Goal: Task Accomplishment & Management: Use online tool/utility

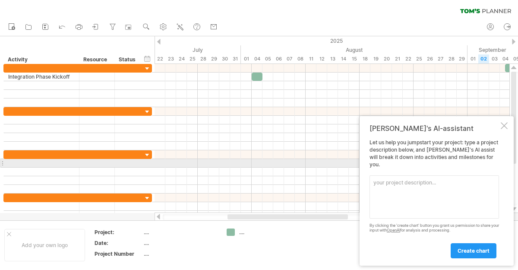
click at [400, 163] on div "Let us help you jumpstart your project: type a project description below, and […" at bounding box center [435, 198] width 130 height 119
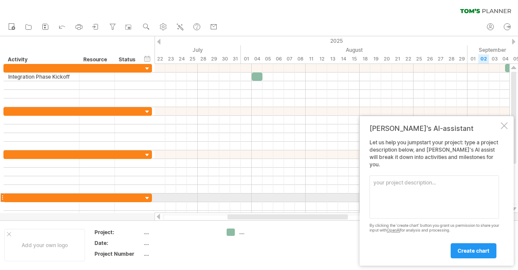
click at [399, 196] on textarea at bounding box center [435, 196] width 130 height 43
paste textarea "We kick-off oracle discussion with Oracle Partner on [DATE]. As per our salesfo…"
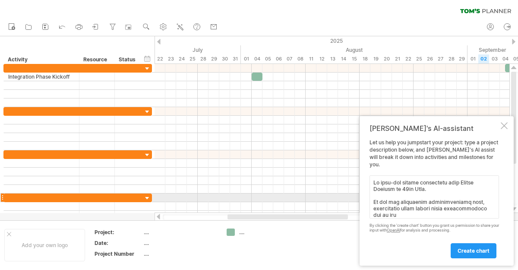
scroll to position [274, 0]
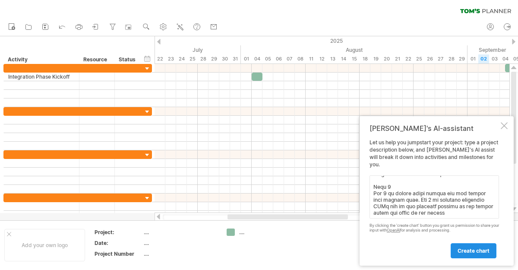
type textarea "We kick-off oracle discussion with Oracle Partner on [DATE]. As per our salesfo…"
click at [466, 254] on link "create chart" at bounding box center [474, 250] width 46 height 15
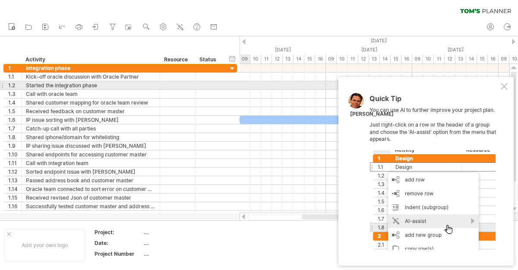
click at [506, 87] on div at bounding box center [504, 86] width 7 height 7
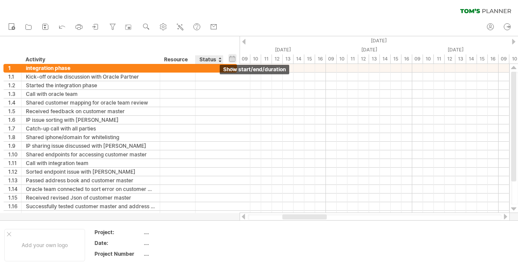
click at [231, 58] on div "hide start/end/duration show start/end/duration" at bounding box center [232, 58] width 8 height 9
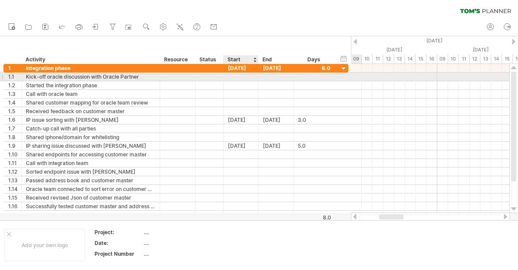
click at [237, 78] on div at bounding box center [241, 77] width 35 height 8
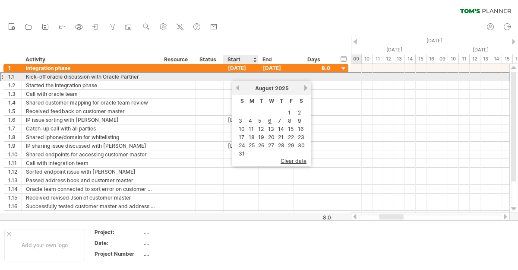
click at [244, 75] on div at bounding box center [241, 77] width 35 height 8
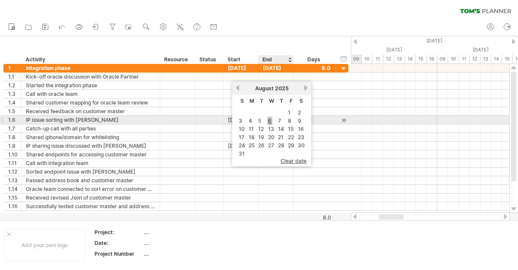
click at [270, 119] on link "6" at bounding box center [269, 121] width 5 height 8
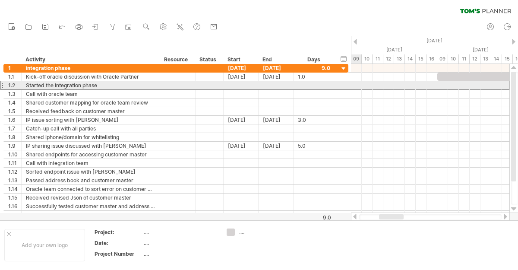
click at [3, 84] on div at bounding box center [1, 85] width 3 height 9
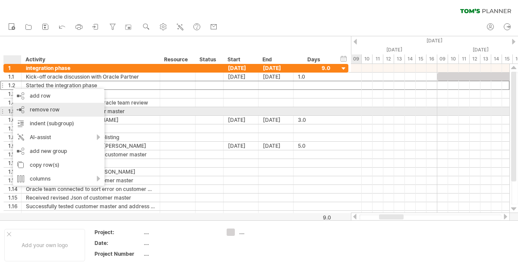
click at [72, 112] on div "remove row remove selected rows" at bounding box center [59, 110] width 92 height 14
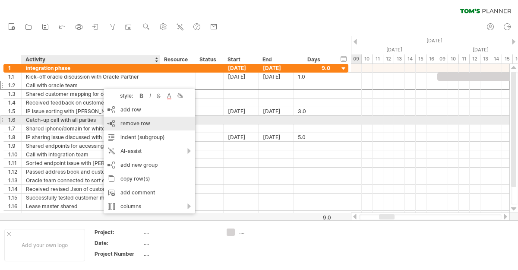
click at [129, 124] on span "remove row" at bounding box center [136, 123] width 30 height 6
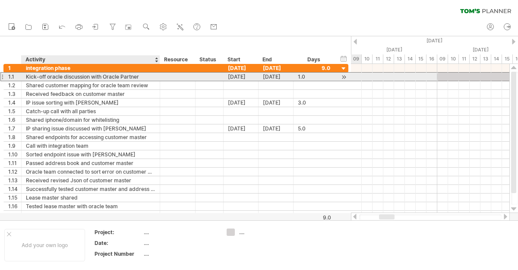
click at [144, 74] on div "Kick-off oracle discussion with Oracle Partner" at bounding box center [91, 77] width 130 height 8
click at [48, 76] on input "**********" at bounding box center [91, 77] width 130 height 8
click at [28, 79] on input "**********" at bounding box center [91, 77] width 130 height 8
click at [26, 78] on input "**********" at bounding box center [91, 77] width 130 height 8
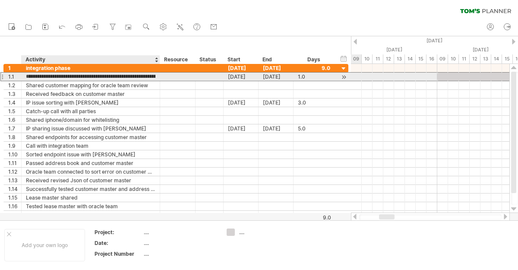
drag, startPoint x: 92, startPoint y: 78, endPoint x: 106, endPoint y: 78, distance: 14.3
click at [106, 78] on input "**********" at bounding box center [91, 77] width 130 height 8
type input "**********"
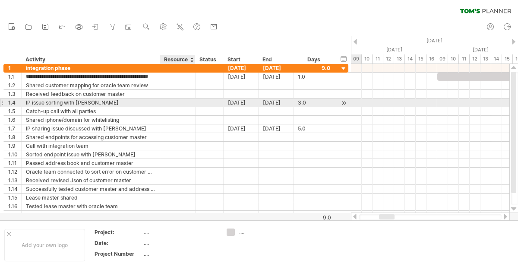
click at [187, 102] on div at bounding box center [178, 102] width 26 height 8
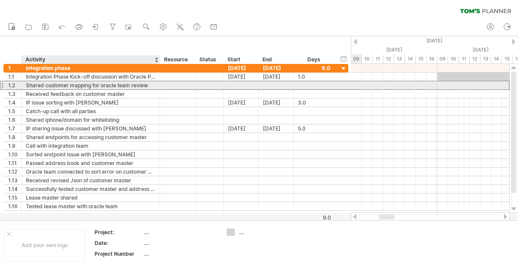
click at [147, 85] on div "Shared customer mapping for oracle team review" at bounding box center [91, 85] width 130 height 8
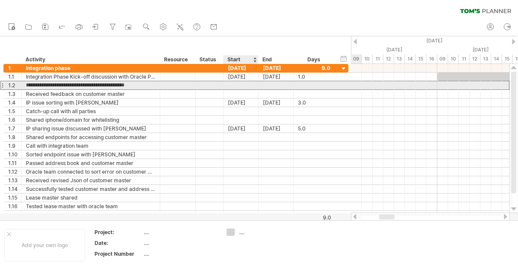
click at [244, 86] on div at bounding box center [241, 85] width 35 height 8
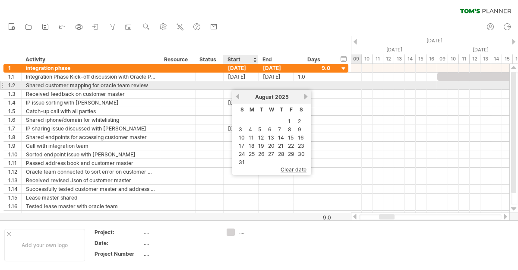
click at [245, 85] on div at bounding box center [241, 85] width 35 height 8
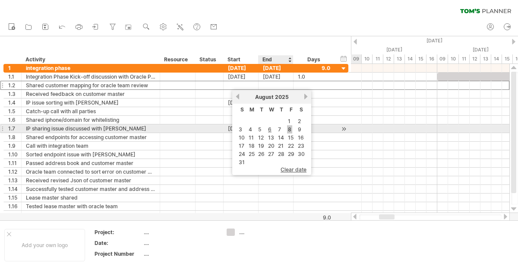
click at [288, 131] on link "8" at bounding box center [289, 129] width 5 height 8
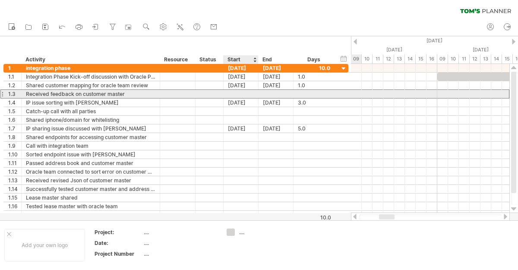
click at [249, 92] on div at bounding box center [241, 94] width 35 height 8
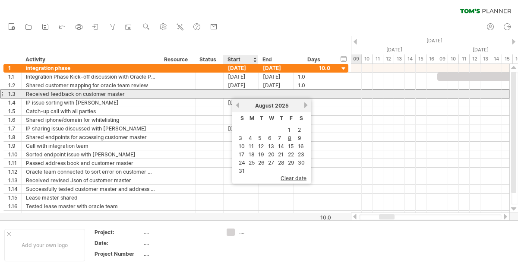
click at [248, 92] on div at bounding box center [241, 94] width 35 height 8
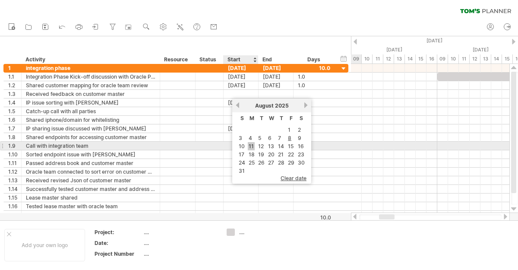
click at [252, 144] on link "11" at bounding box center [251, 146] width 7 height 8
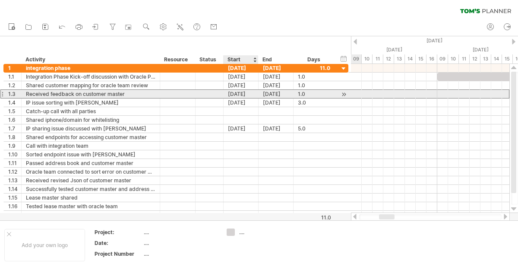
click at [250, 95] on div "[DATE]" at bounding box center [241, 94] width 35 height 8
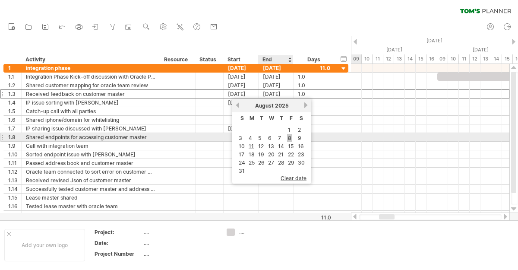
click at [289, 139] on link "8" at bounding box center [289, 138] width 5 height 8
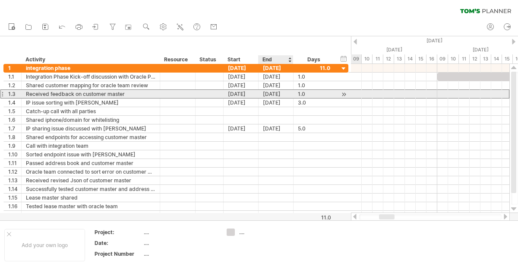
click at [271, 95] on div "[DATE]" at bounding box center [276, 94] width 35 height 8
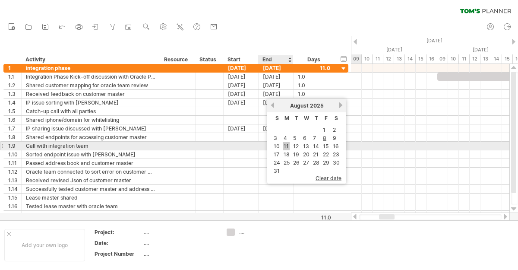
click at [287, 147] on link "11" at bounding box center [286, 146] width 7 height 8
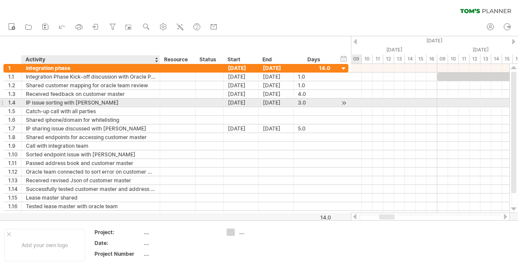
click at [115, 102] on div "IP issue sorting with [PERSON_NAME]" at bounding box center [91, 102] width 130 height 8
click at [115, 102] on input "**********" at bounding box center [91, 102] width 130 height 8
drag, startPoint x: 27, startPoint y: 102, endPoint x: 120, endPoint y: 100, distance: 92.9
click at [120, 100] on input "**********" at bounding box center [91, 102] width 130 height 8
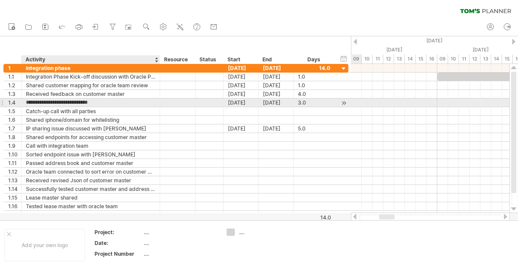
type input "*"
type input "**********"
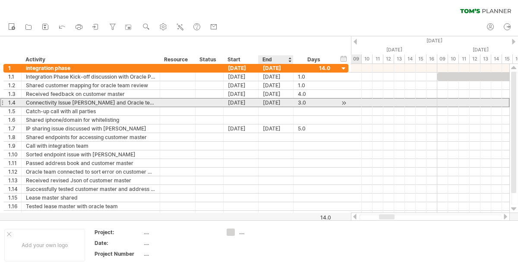
click at [272, 101] on div "[DATE]" at bounding box center [276, 102] width 35 height 8
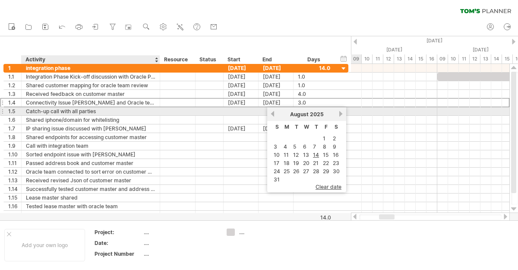
click at [90, 110] on div "Catch-up call with all parties" at bounding box center [91, 111] width 130 height 8
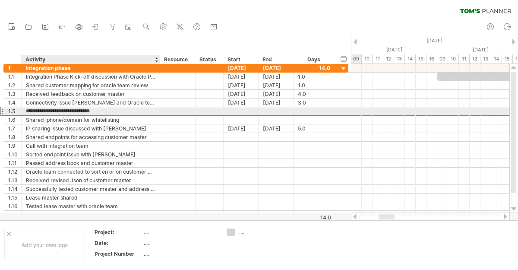
click at [90, 110] on input "**********" at bounding box center [91, 111] width 130 height 8
click at [81, 111] on input "**********" at bounding box center [91, 111] width 130 height 8
click at [71, 111] on input "**********" at bounding box center [91, 111] width 130 height 8
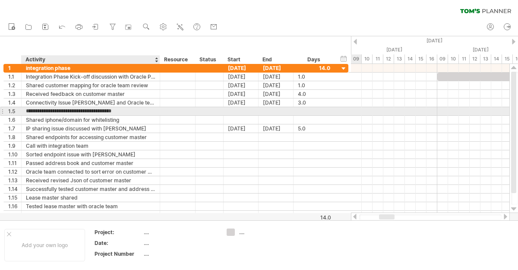
type input "**********"
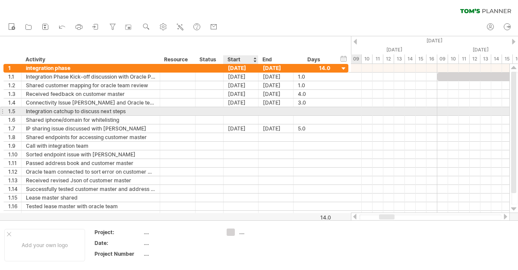
click at [246, 110] on div at bounding box center [241, 111] width 35 height 8
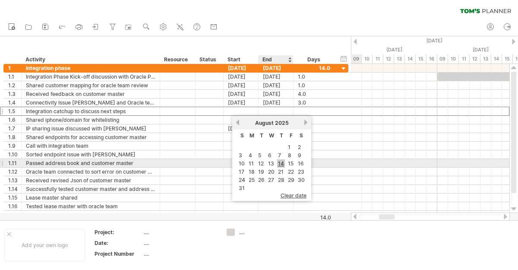
click at [279, 165] on link "14" at bounding box center [281, 163] width 8 height 8
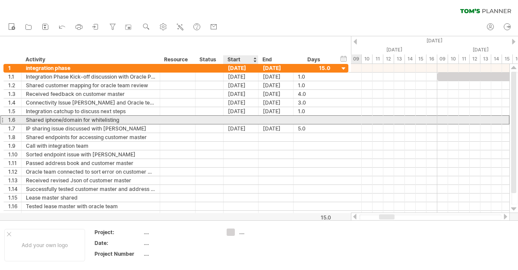
click at [239, 119] on div at bounding box center [241, 120] width 35 height 8
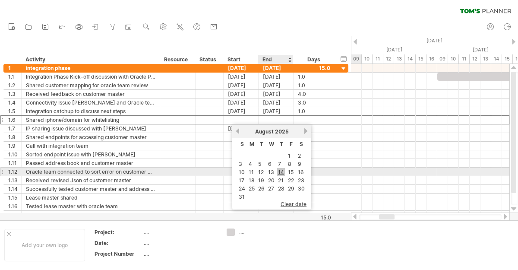
click at [281, 173] on link "14" at bounding box center [281, 172] width 8 height 8
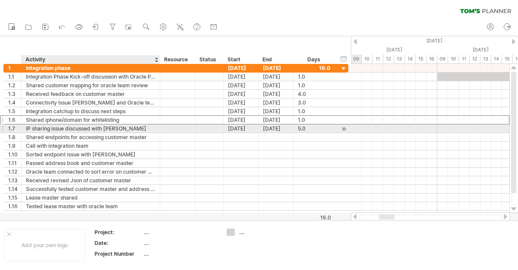
click at [107, 128] on div "IP sharing issue discussed with [PERSON_NAME]" at bounding box center [91, 128] width 130 height 8
click at [107, 128] on input "**********" at bounding box center [91, 128] width 130 height 8
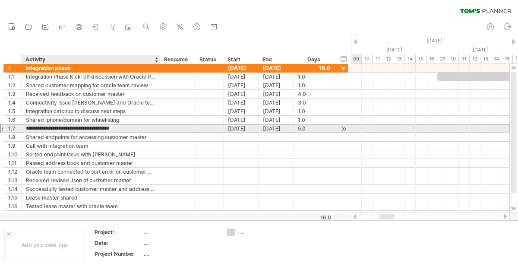
click at [82, 127] on input "**********" at bounding box center [91, 128] width 130 height 8
drag, startPoint x: 66, startPoint y: 128, endPoint x: 133, endPoint y: 129, distance: 67.0
click at [133, 129] on input "**********" at bounding box center [91, 128] width 130 height 8
drag, startPoint x: 113, startPoint y: 128, endPoint x: 154, endPoint y: 127, distance: 41.5
click at [154, 127] on input "**********" at bounding box center [91, 128] width 130 height 8
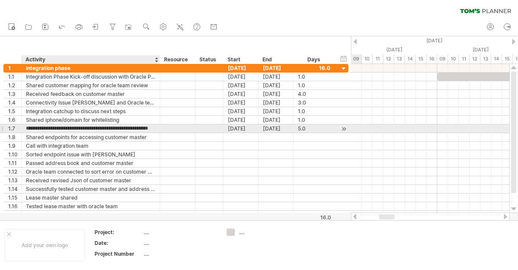
type input "**********"
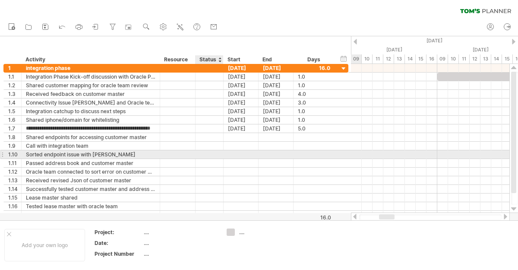
scroll to position [0, 0]
click at [204, 156] on div at bounding box center [209, 154] width 19 height 8
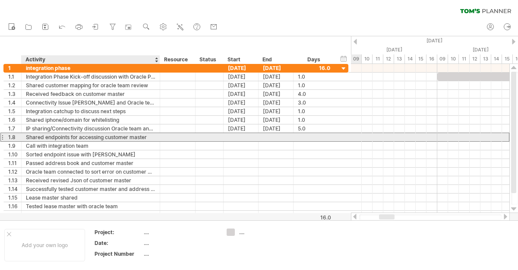
click at [144, 136] on div "Shared endpoints for accessing customer master" at bounding box center [91, 137] width 130 height 8
click at [238, 136] on div at bounding box center [241, 137] width 35 height 8
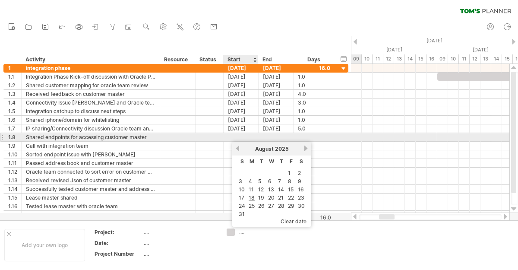
click at [238, 136] on div at bounding box center [241, 137] width 35 height 8
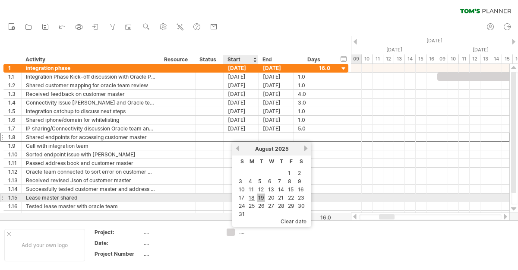
click at [260, 199] on link "19" at bounding box center [261, 198] width 8 height 8
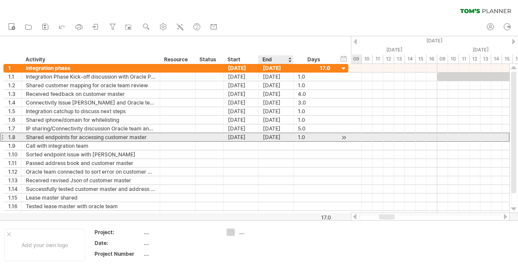
click at [275, 137] on div "[DATE]" at bounding box center [276, 137] width 35 height 8
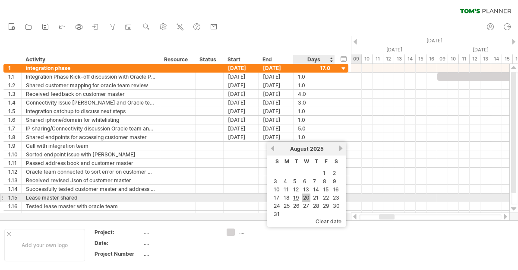
click at [308, 198] on link "20" at bounding box center [306, 198] width 8 height 8
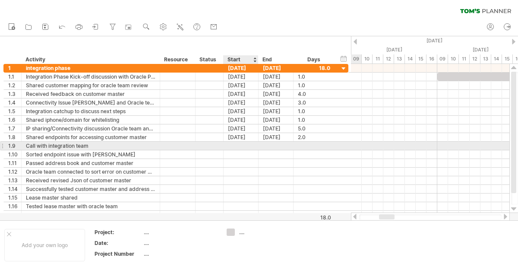
click at [245, 145] on div at bounding box center [241, 146] width 35 height 8
click at [92, 145] on div "Call with integration team" at bounding box center [91, 146] width 130 height 8
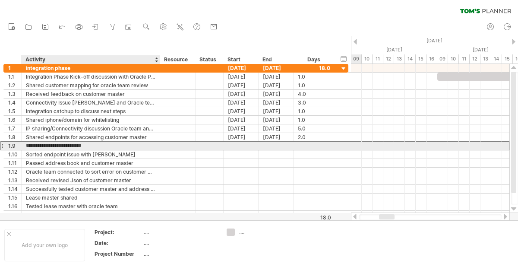
click at [92, 145] on input "**********" at bounding box center [91, 146] width 130 height 8
type input "**********"
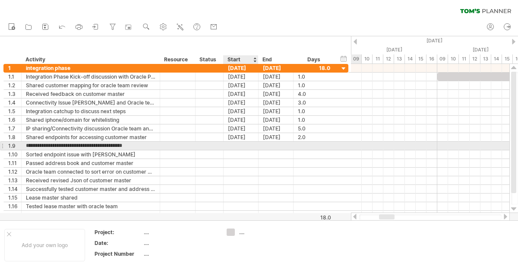
click at [237, 147] on div at bounding box center [241, 146] width 35 height 8
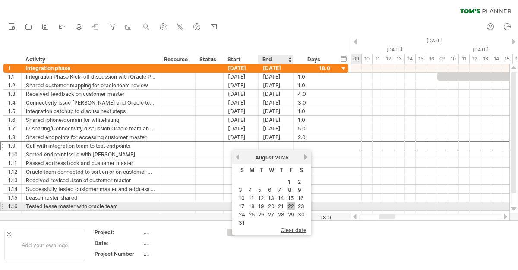
click at [292, 205] on link "22" at bounding box center [291, 206] width 8 height 8
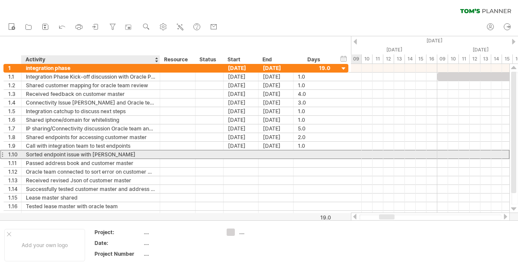
click at [131, 157] on div "Sorted endpoint issue with [PERSON_NAME]" at bounding box center [91, 154] width 130 height 8
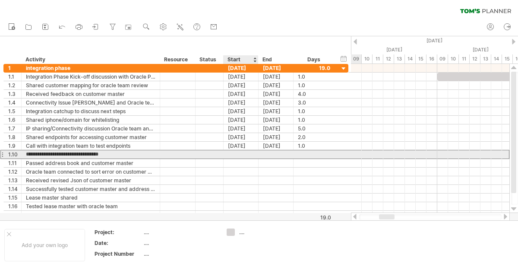
click at [238, 156] on div at bounding box center [241, 154] width 35 height 8
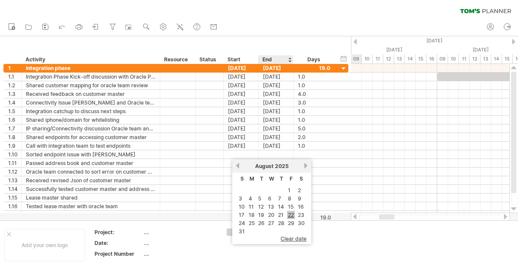
click at [292, 215] on link "22" at bounding box center [291, 215] width 8 height 8
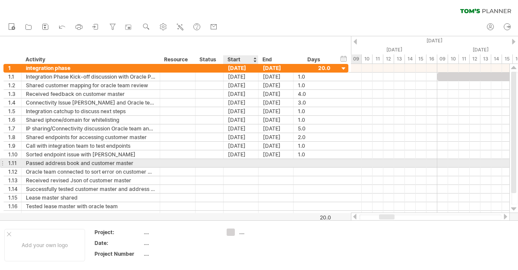
click at [244, 162] on div at bounding box center [241, 163] width 35 height 8
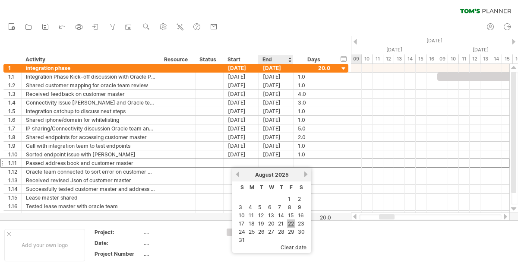
click at [292, 224] on link "22" at bounding box center [291, 223] width 8 height 8
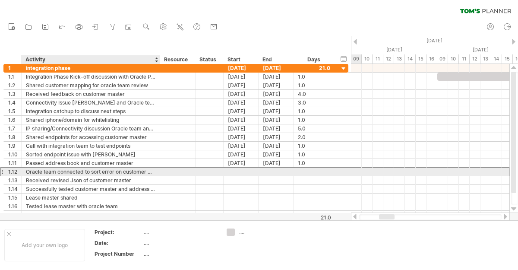
click at [139, 171] on div "Oracle team connected to sort error on customer master" at bounding box center [91, 172] width 130 height 8
click at [139, 171] on input "**********" at bounding box center [91, 172] width 130 height 8
click at [150, 172] on input "**********" at bounding box center [91, 172] width 130 height 8
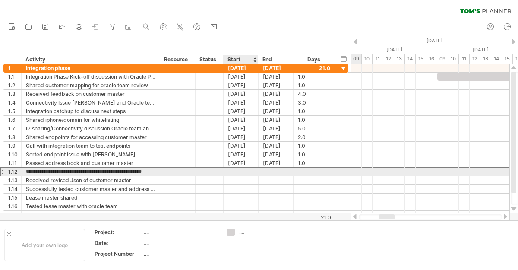
click at [245, 169] on div at bounding box center [241, 172] width 35 height 8
click at [251, 171] on div at bounding box center [241, 172] width 35 height 8
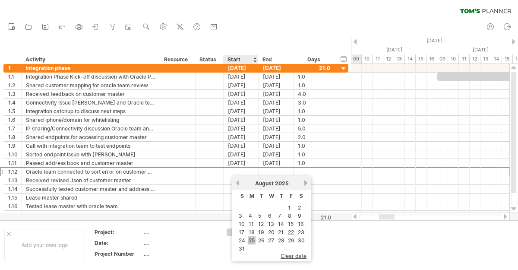
click at [253, 239] on link "25" at bounding box center [252, 240] width 8 height 8
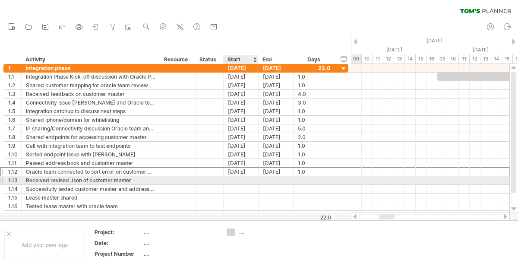
click at [248, 182] on div at bounding box center [241, 180] width 35 height 8
click at [124, 179] on div "Received revised Json of customer master" at bounding box center [91, 180] width 130 height 8
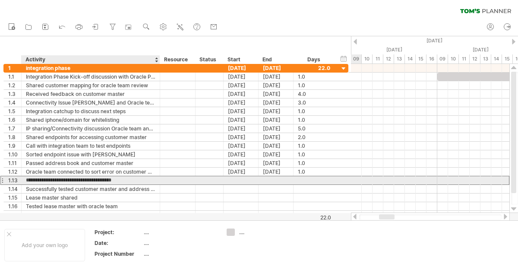
click at [27, 179] on input "**********" at bounding box center [91, 180] width 130 height 8
type input "**********"
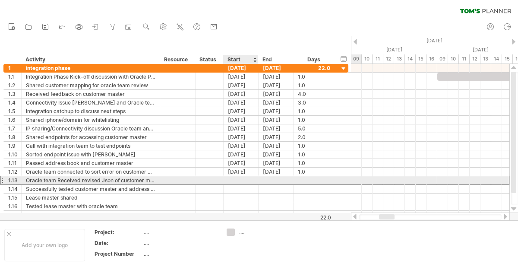
click at [235, 179] on div at bounding box center [241, 180] width 35 height 8
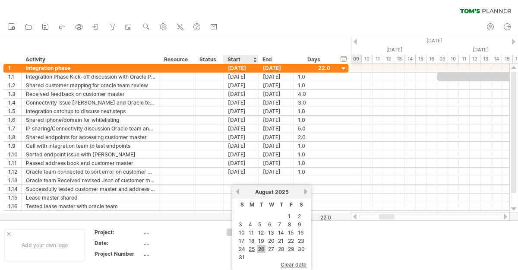
click at [262, 248] on link "26" at bounding box center [261, 249] width 8 height 8
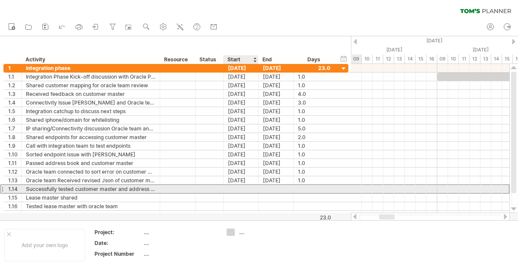
click at [253, 187] on div at bounding box center [241, 189] width 35 height 8
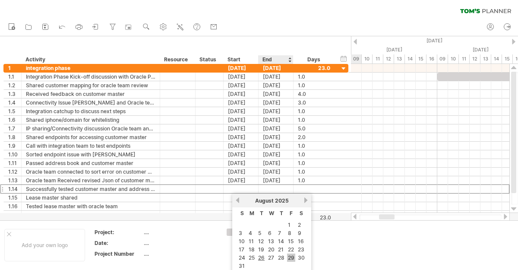
click at [294, 257] on link "29" at bounding box center [291, 258] width 8 height 8
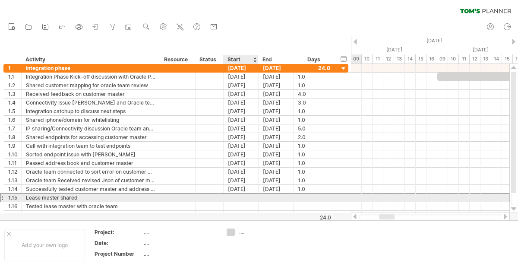
click at [235, 196] on div at bounding box center [241, 198] width 35 height 8
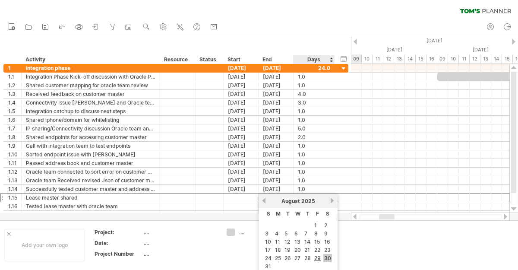
click at [327, 257] on link "30" at bounding box center [328, 258] width 9 height 8
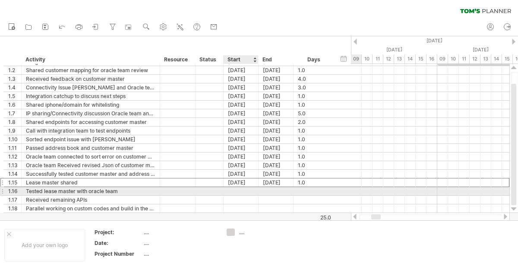
click at [237, 189] on div at bounding box center [241, 191] width 35 height 8
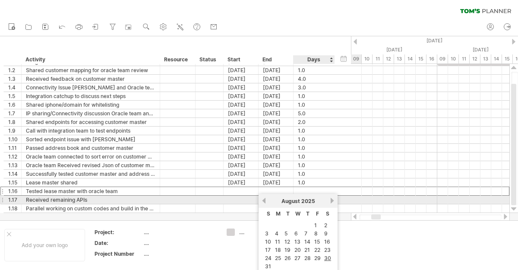
click at [330, 201] on link "next" at bounding box center [332, 200] width 6 height 6
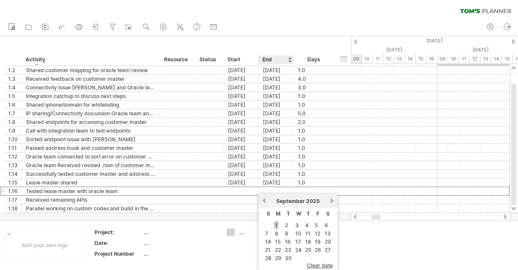
click at [276, 225] on link "1" at bounding box center [276, 225] width 4 height 8
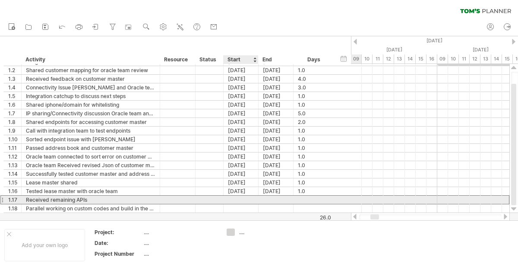
click at [247, 196] on div at bounding box center [241, 200] width 35 height 8
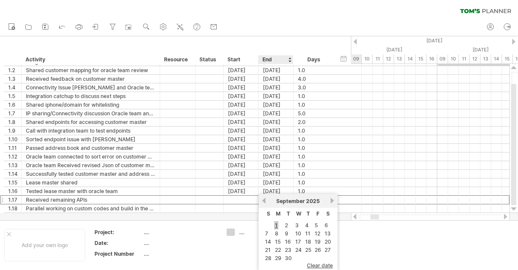
click at [276, 225] on link "1" at bounding box center [276, 225] width 4 height 8
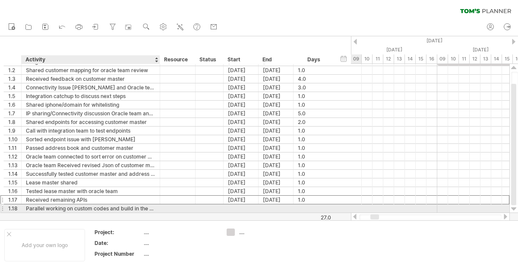
click at [131, 209] on div "Parallel working on custom codes and build in the system" at bounding box center [91, 208] width 130 height 8
click at [131, 209] on input "**********" at bounding box center [91, 208] width 130 height 8
click at [82, 208] on input "**********" at bounding box center [91, 208] width 130 height 8
click at [48, 209] on input "**********" at bounding box center [91, 208] width 130 height 8
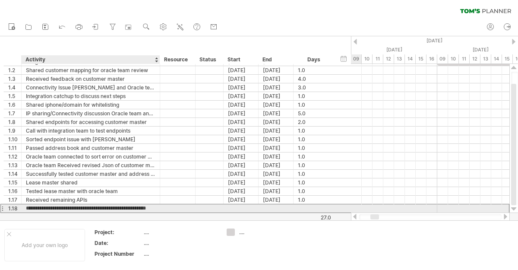
click at [48, 209] on input "**********" at bounding box center [91, 208] width 130 height 8
type input "*"
type input "**********"
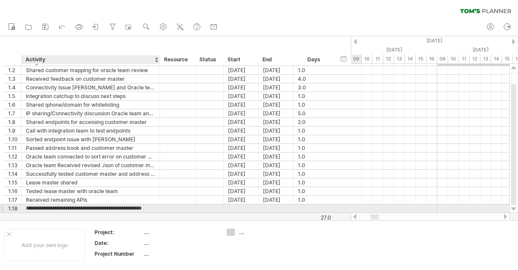
scroll to position [0, 3]
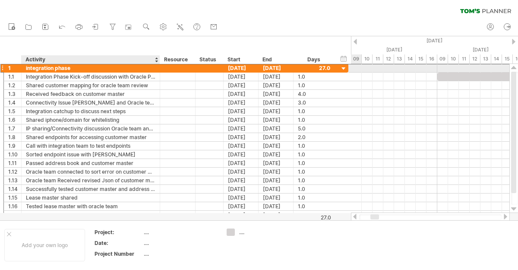
click at [144, 67] on div "integration phase" at bounding box center [91, 68] width 130 height 8
click at [0, 0] on input "**********" at bounding box center [0, 0] width 0 height 0
click at [100, 68] on input "**********" at bounding box center [91, 68] width 130 height 8
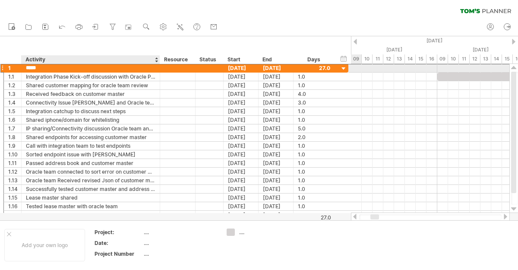
type input "******"
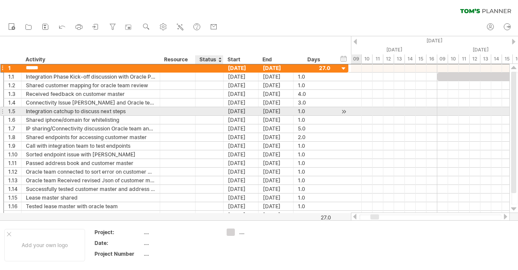
click at [209, 112] on div at bounding box center [209, 111] width 19 height 8
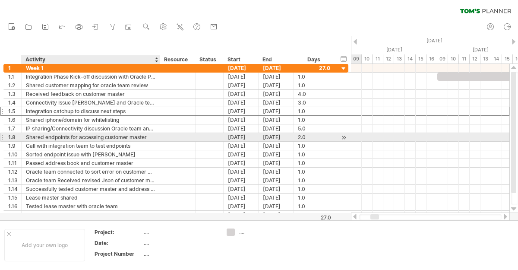
click at [155, 135] on div "Shared endpoints for accessing customer master" at bounding box center [91, 137] width 130 height 8
click at [2, 136] on div at bounding box center [1, 137] width 3 height 9
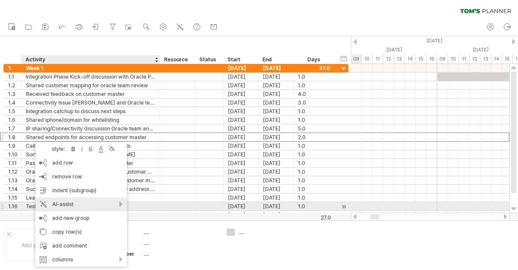
click at [121, 204] on div "AI-assist" at bounding box center [81, 204] width 92 height 14
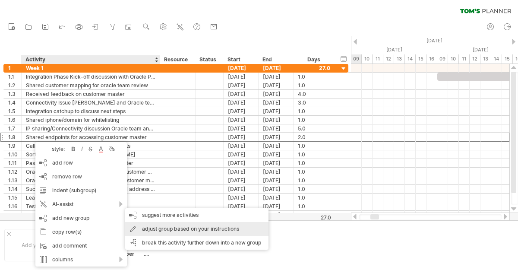
click at [150, 230] on div "adjust group based on your instructions" at bounding box center [196, 229] width 143 height 14
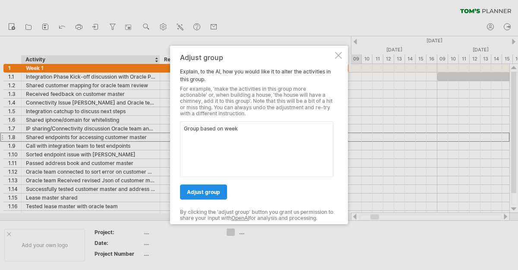
type textarea "Group based on week"
click at [193, 195] on link "adjust group" at bounding box center [203, 191] width 47 height 15
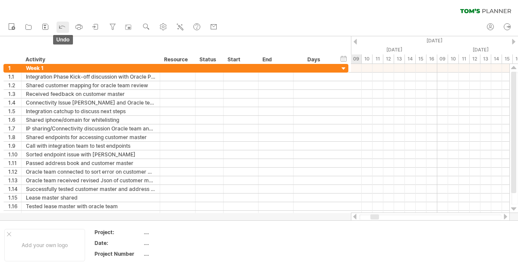
click at [64, 26] on icon at bounding box center [62, 26] width 9 height 9
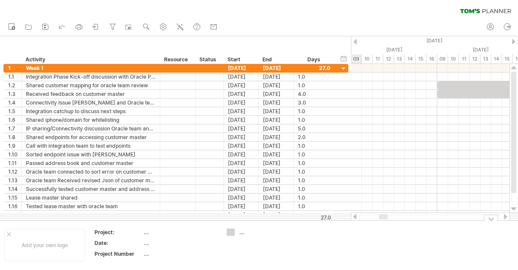
drag, startPoint x: 377, startPoint y: 214, endPoint x: 386, endPoint y: 231, distance: 18.5
click at [386, 234] on div "Trying to reach [DOMAIN_NAME] Connected again... 0% clear filter new 1" at bounding box center [259, 135] width 518 height 270
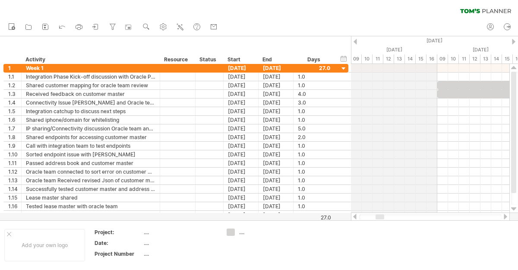
click at [400, 49] on div "[DATE]" at bounding box center [394, 49] width 86 height 9
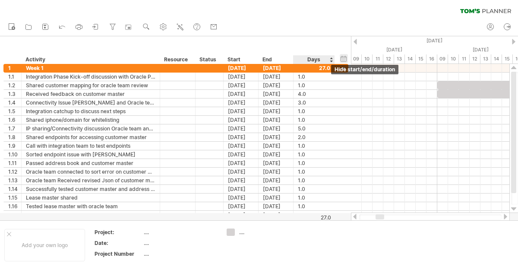
click at [341, 57] on div "hide start/end/duration show start/end/duration" at bounding box center [344, 58] width 8 height 9
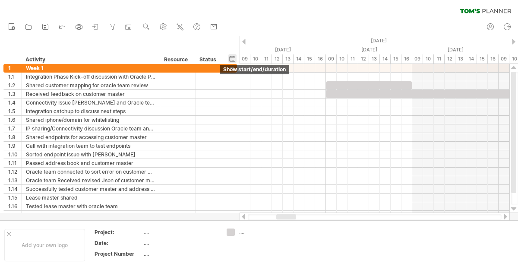
click at [234, 57] on div "hide start/end/duration show start/end/duration" at bounding box center [232, 58] width 8 height 9
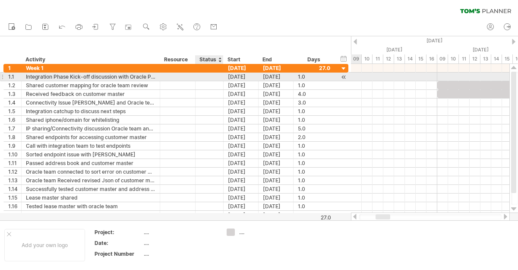
click at [217, 78] on div at bounding box center [209, 77] width 19 height 8
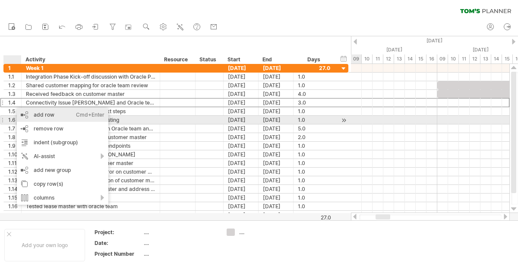
click at [37, 118] on div "add row Ctrl+Enter Cmd+Enter" at bounding box center [63, 115] width 92 height 14
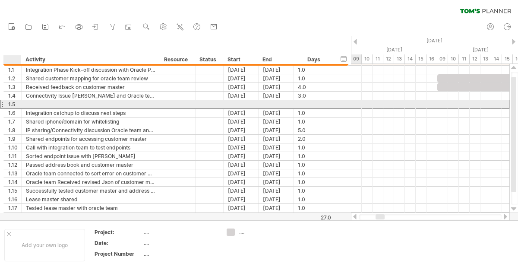
click at [16, 102] on div "1.5" at bounding box center [14, 104] width 13 height 8
click at [4, 105] on div "1.5" at bounding box center [13, 104] width 18 height 8
click at [5, 105] on div "1.5" at bounding box center [13, 104] width 18 height 8
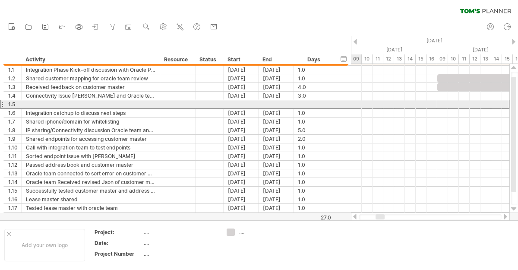
click at [5, 105] on div "1.5" at bounding box center [13, 104] width 18 height 8
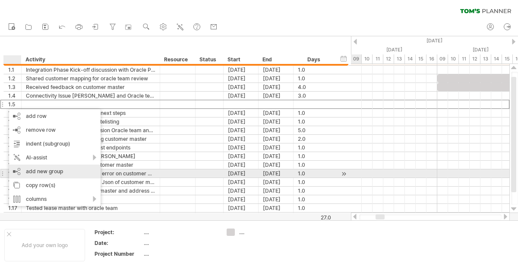
click at [71, 171] on div "add new group" at bounding box center [55, 172] width 92 height 14
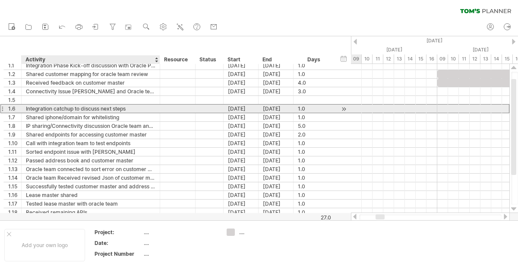
click at [41, 111] on div "Integration catchup to discuss next steps" at bounding box center [91, 109] width 130 height 8
click at [4, 107] on div "1.6" at bounding box center [13, 109] width 18 height 8
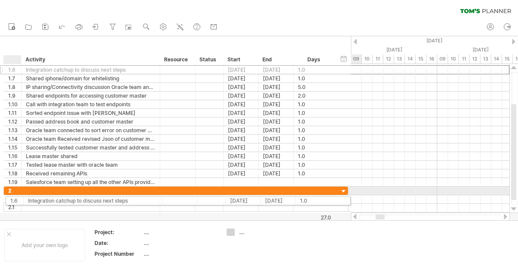
drag, startPoint x: 3, startPoint y: 108, endPoint x: 9, endPoint y: 199, distance: 91.8
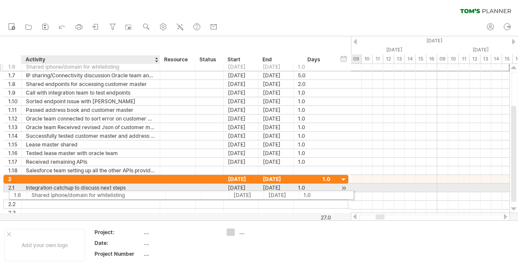
drag, startPoint x: 113, startPoint y: 121, endPoint x: 116, endPoint y: 194, distance: 72.2
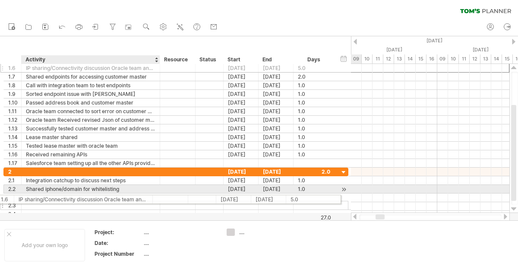
drag, startPoint x: 119, startPoint y: 121, endPoint x: 110, endPoint y: 198, distance: 77.0
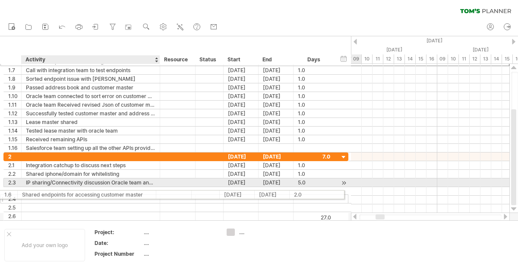
drag, startPoint x: 119, startPoint y: 101, endPoint x: 112, endPoint y: 193, distance: 92.7
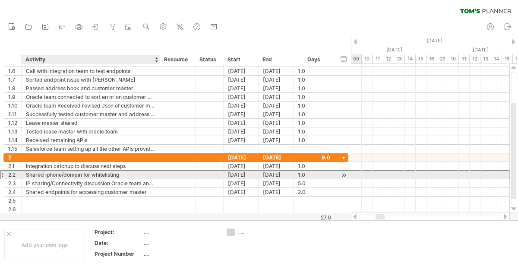
click at [135, 175] on div "Shared iphone/domain for whitelisting" at bounding box center [91, 175] width 130 height 8
click at [135, 175] on input "**********" at bounding box center [91, 175] width 130 height 8
click at [48, 176] on input "**********" at bounding box center [91, 175] width 130 height 8
drag, startPoint x: 44, startPoint y: 175, endPoint x: 62, endPoint y: 175, distance: 18.1
click at [62, 175] on input "**********" at bounding box center [91, 175] width 130 height 8
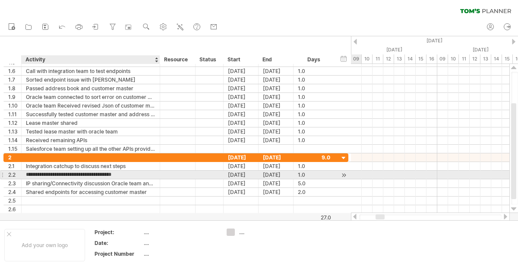
type input "**********"
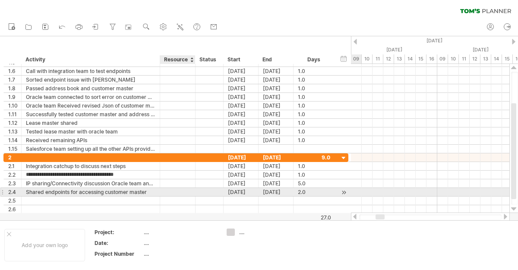
click at [165, 190] on div at bounding box center [178, 192] width 26 height 8
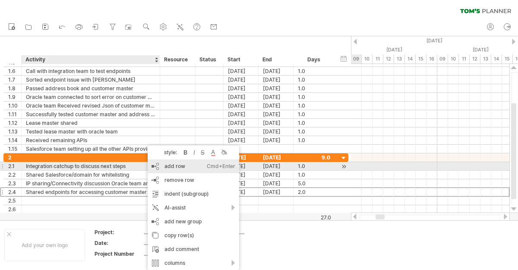
click at [177, 165] on div "add row Ctrl+Enter Cmd+Enter" at bounding box center [194, 166] width 92 height 14
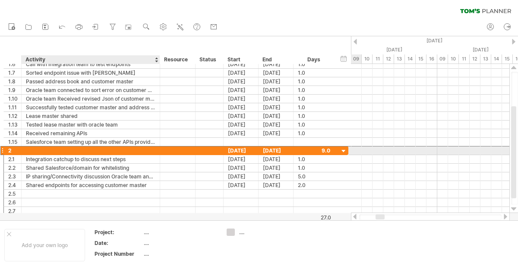
click at [151, 154] on div at bounding box center [91, 150] width 130 height 8
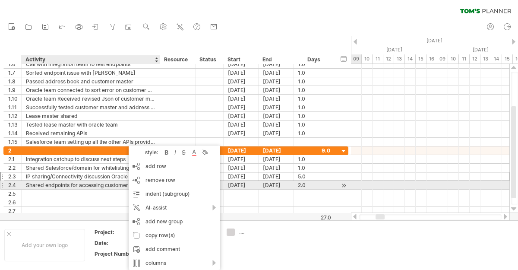
click at [116, 185] on div "Shared endpoints for accessing customer master" at bounding box center [91, 185] width 130 height 8
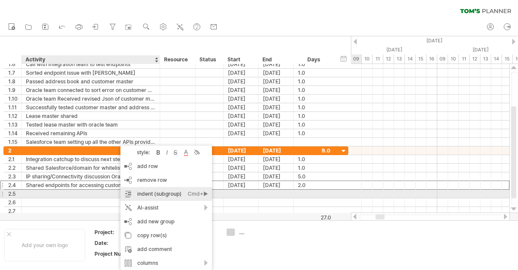
click at [146, 195] on div "indent (subgroup) Ctrl+► Cmd+►" at bounding box center [167, 194] width 92 height 14
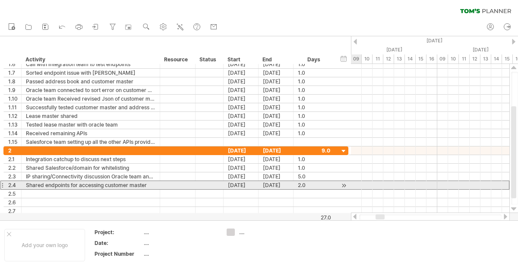
click at [143, 187] on div "Shared endpoints for accessing customer master" at bounding box center [91, 185] width 130 height 8
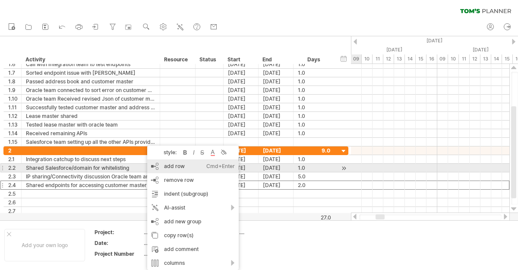
click at [179, 170] on div "add row Ctrl+Enter Cmd+Enter" at bounding box center [193, 166] width 92 height 14
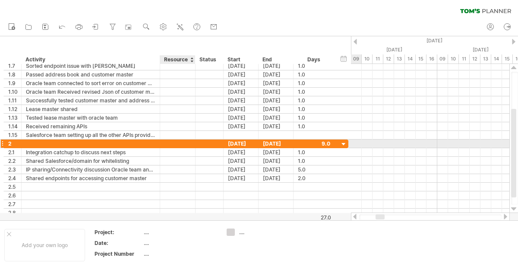
click at [182, 143] on div at bounding box center [178, 144] width 26 height 8
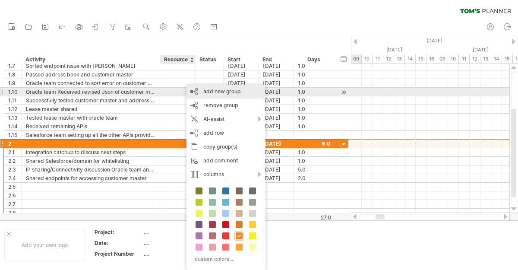
click at [224, 94] on div "add new group" at bounding box center [226, 92] width 79 height 14
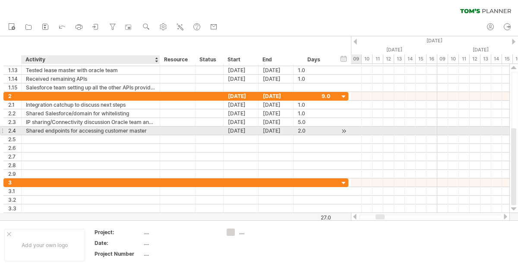
click at [157, 130] on div at bounding box center [159, 131] width 4 height 9
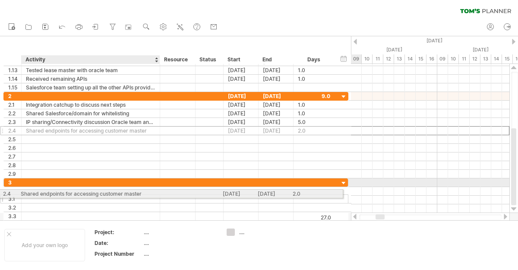
drag, startPoint x: 149, startPoint y: 130, endPoint x: 141, endPoint y: 192, distance: 62.7
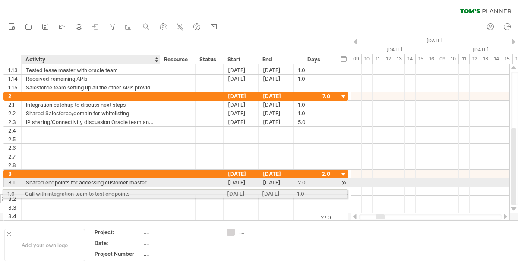
drag, startPoint x: 148, startPoint y: 97, endPoint x: 145, endPoint y: 192, distance: 95.5
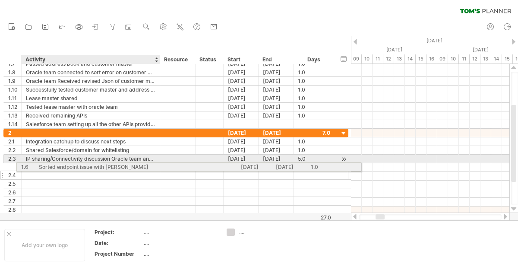
drag, startPoint x: 138, startPoint y: 121, endPoint x: 149, endPoint y: 165, distance: 45.8
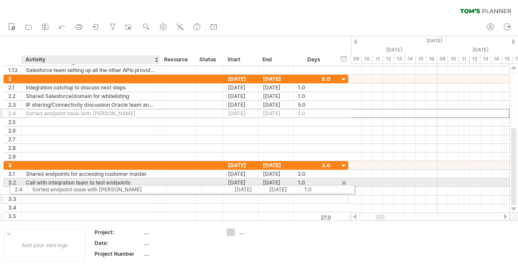
drag, startPoint x: 137, startPoint y: 128, endPoint x: 141, endPoint y: 188, distance: 59.7
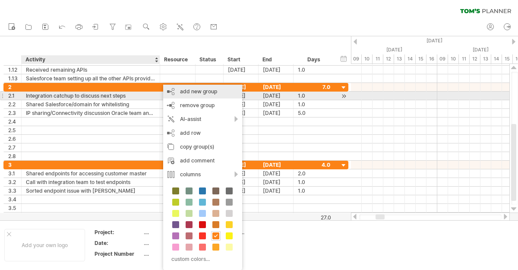
click at [200, 95] on div "add new group" at bounding box center [202, 92] width 79 height 14
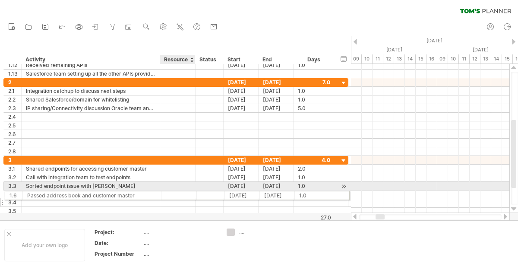
drag, startPoint x: 175, startPoint y: 94, endPoint x: 173, endPoint y: 194, distance: 100.2
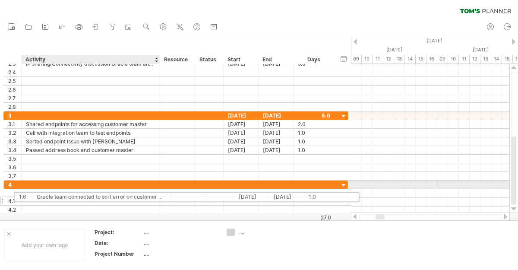
drag, startPoint x: 138, startPoint y: 94, endPoint x: 149, endPoint y: 195, distance: 101.6
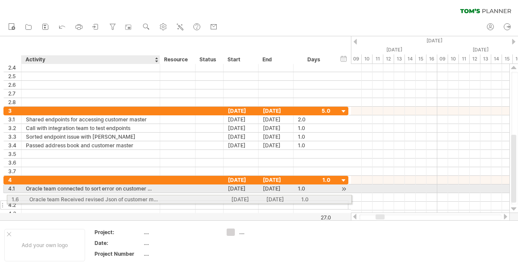
drag, startPoint x: 143, startPoint y: 111, endPoint x: 143, endPoint y: 198, distance: 87.3
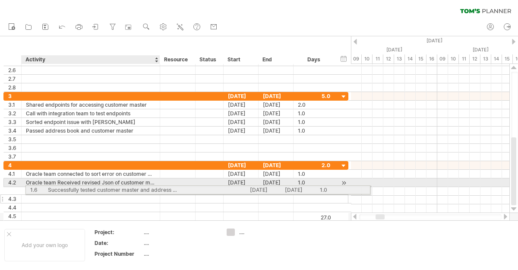
drag, startPoint x: 110, startPoint y: 121, endPoint x: 130, endPoint y: 188, distance: 70.1
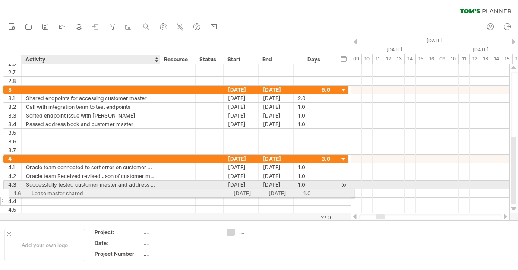
drag, startPoint x: 131, startPoint y: 118, endPoint x: 135, endPoint y: 192, distance: 74.0
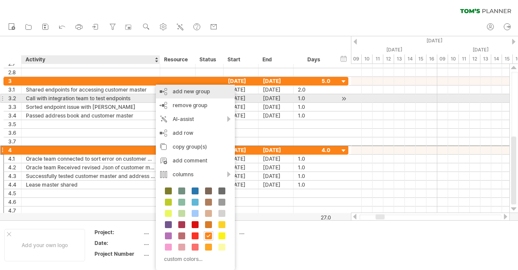
click at [184, 96] on div "add new group" at bounding box center [195, 92] width 79 height 14
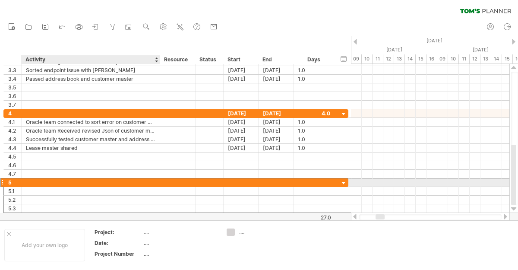
click at [144, 181] on div at bounding box center [91, 182] width 130 height 8
type input "******"
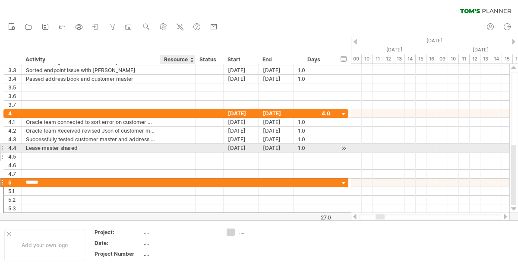
click at [175, 152] on div at bounding box center [178, 156] width 26 height 8
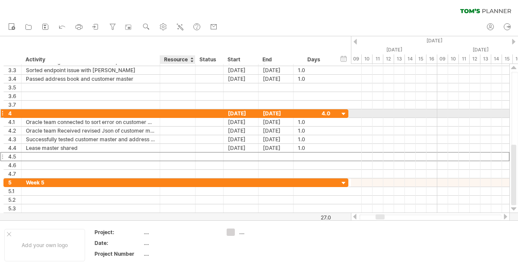
click at [167, 110] on div at bounding box center [178, 113] width 26 height 8
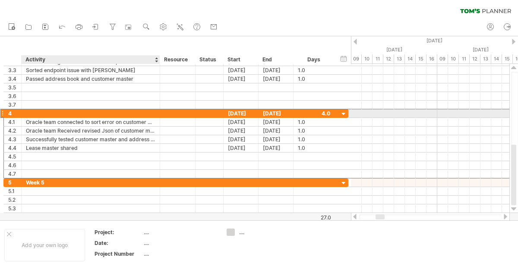
click at [143, 114] on div at bounding box center [91, 113] width 130 height 8
click at [143, 114] on input "text" at bounding box center [91, 113] width 130 height 8
type input "******"
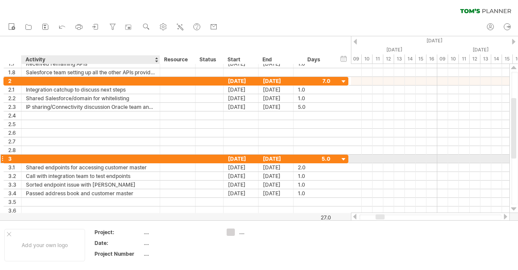
click at [88, 159] on div at bounding box center [91, 159] width 130 height 8
type input "******"
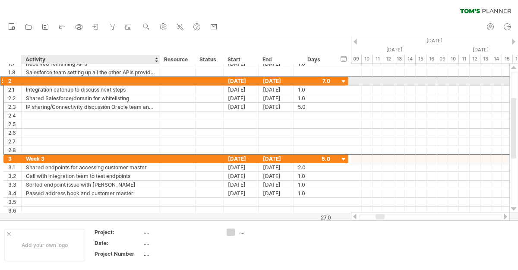
click at [108, 84] on div at bounding box center [91, 81] width 130 height 8
type input "******"
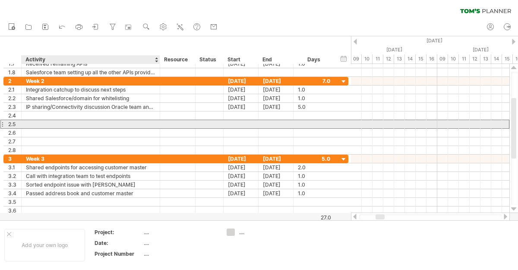
click at [127, 124] on div at bounding box center [91, 124] width 130 height 8
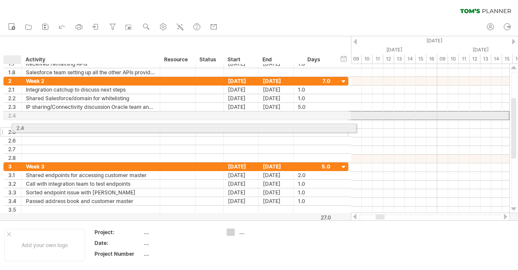
drag, startPoint x: 13, startPoint y: 116, endPoint x: 21, endPoint y: 122, distance: 9.8
click at [21, 122] on div "**********" at bounding box center [175, 120] width 345 height 86
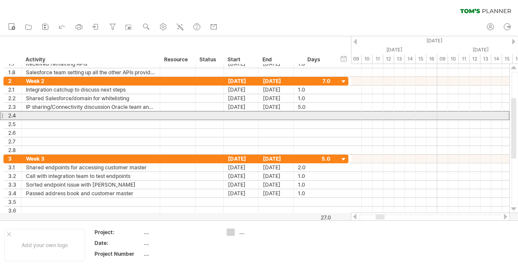
click at [2, 116] on div at bounding box center [1, 115] width 3 height 9
click at [3, 115] on div at bounding box center [1, 115] width 3 height 9
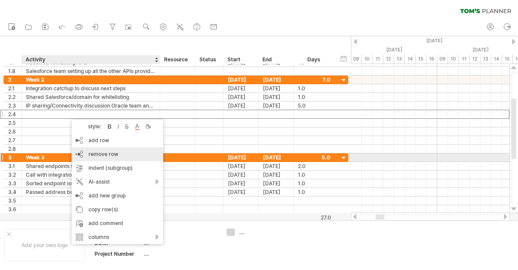
click at [110, 157] on div "remove row remove selected rows" at bounding box center [118, 154] width 92 height 14
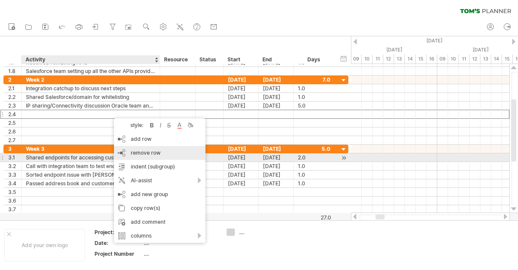
click at [135, 154] on span "remove row" at bounding box center [146, 152] width 30 height 6
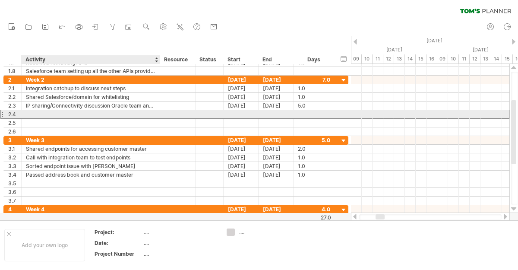
click at [116, 112] on div at bounding box center [91, 114] width 130 height 8
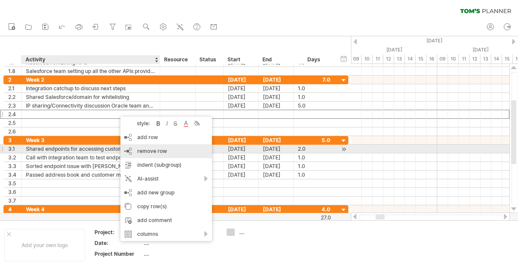
click at [140, 150] on span "remove row" at bounding box center [152, 151] width 30 height 6
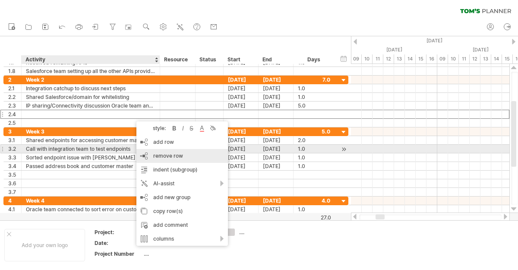
click at [153, 153] on span "remove row" at bounding box center [168, 155] width 30 height 6
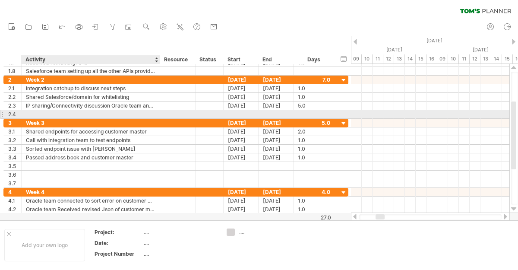
click at [135, 115] on div at bounding box center [91, 114] width 130 height 8
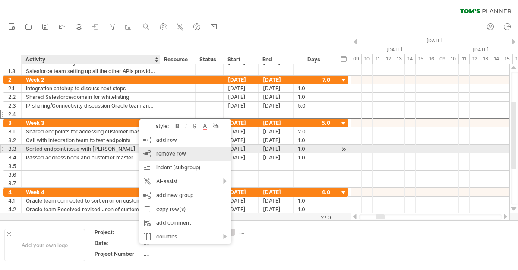
click at [162, 151] on span "remove row" at bounding box center [171, 153] width 30 height 6
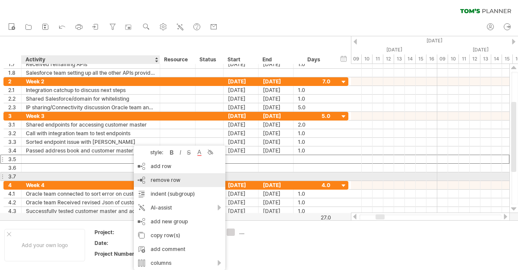
click at [153, 178] on span "remove row" at bounding box center [166, 180] width 30 height 6
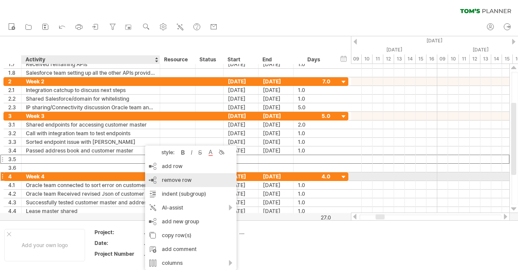
click at [165, 177] on span "remove row" at bounding box center [177, 180] width 30 height 6
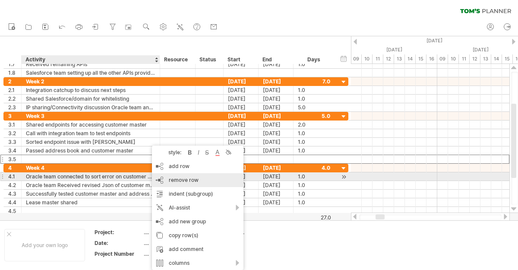
click at [171, 179] on span "remove row" at bounding box center [184, 180] width 30 height 6
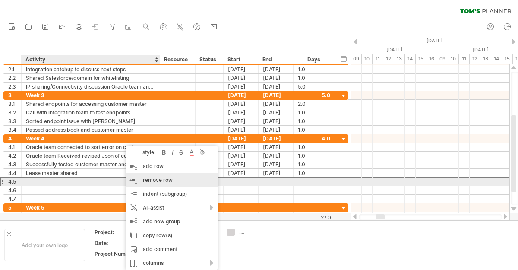
click at [145, 183] on div "remove row remove selected rows" at bounding box center [172, 180] width 92 height 14
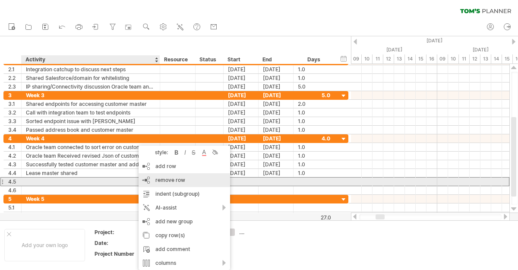
click at [151, 182] on div "remove row remove selected rows" at bounding box center [185, 180] width 92 height 14
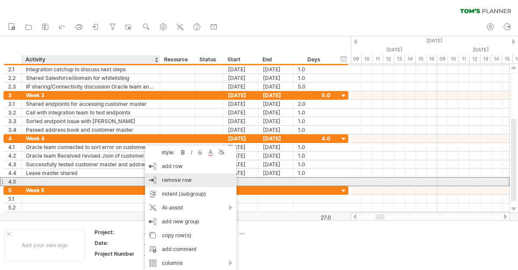
click at [167, 183] on span "remove row" at bounding box center [177, 180] width 30 height 6
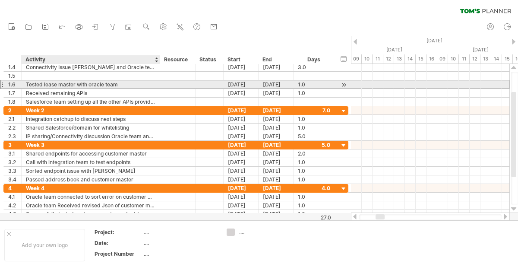
click at [147, 89] on div "**********" at bounding box center [175, 84] width 345 height 9
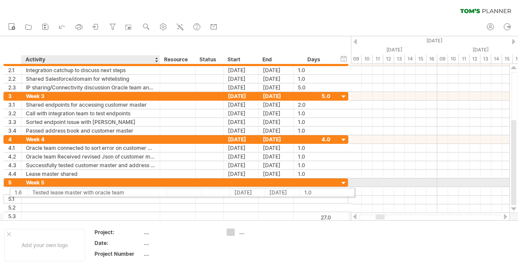
drag, startPoint x: 148, startPoint y: 86, endPoint x: 153, endPoint y: 191, distance: 105.1
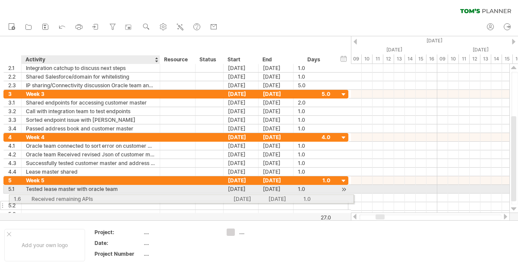
drag, startPoint x: 151, startPoint y: 118, endPoint x: 155, endPoint y: 197, distance: 79.6
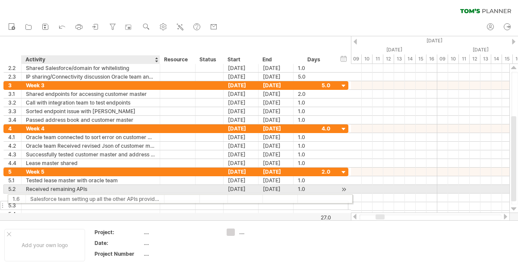
drag, startPoint x: 143, startPoint y: 120, endPoint x: 146, endPoint y: 197, distance: 77.4
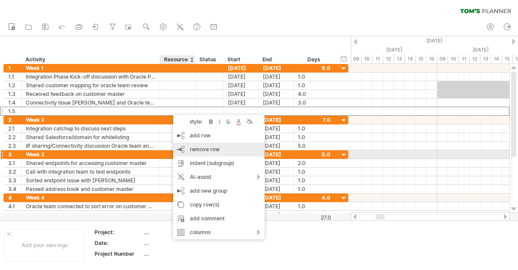
click at [203, 152] on span "remove row" at bounding box center [205, 149] width 30 height 6
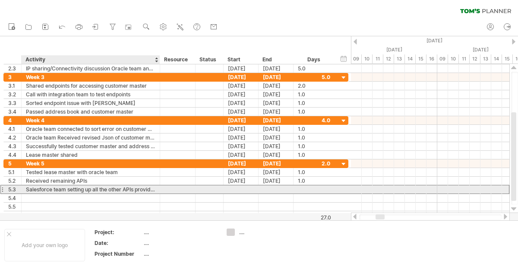
click at [112, 188] on div "Salesforce team setting up all the other APIs provided" at bounding box center [91, 189] width 130 height 8
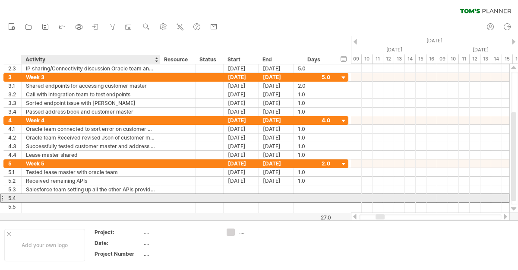
click at [142, 200] on div at bounding box center [91, 198] width 130 height 8
type input "**********"
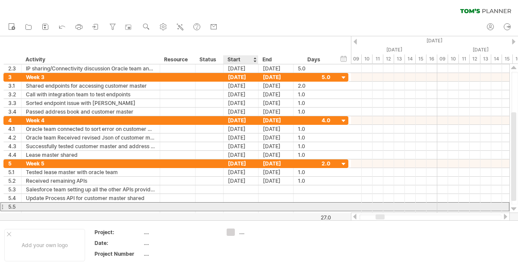
click at [229, 203] on div at bounding box center [241, 207] width 35 height 8
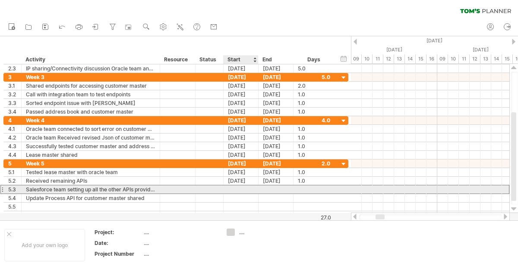
click at [238, 189] on div at bounding box center [241, 189] width 35 height 8
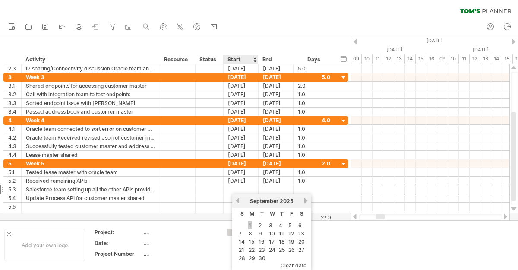
click at [249, 224] on link "1" at bounding box center [250, 225] width 4 height 8
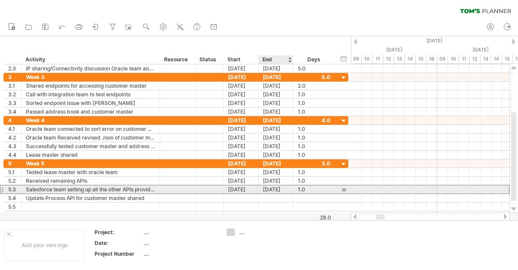
click at [268, 192] on div "[DATE]" at bounding box center [276, 189] width 35 height 8
click at [270, 190] on div "[DATE]" at bounding box center [276, 189] width 35 height 8
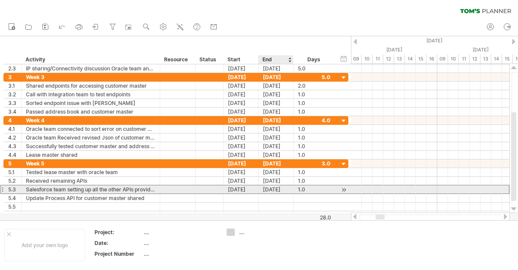
click at [270, 190] on div "[DATE]" at bounding box center [276, 189] width 35 height 8
click at [286, 187] on div "[DATE]" at bounding box center [276, 189] width 35 height 8
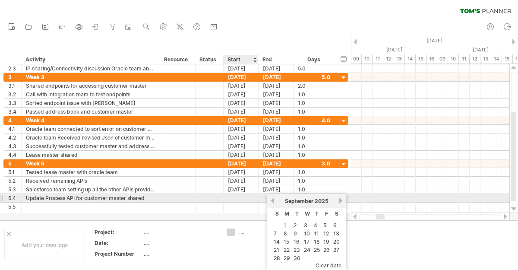
click at [236, 197] on div at bounding box center [241, 198] width 35 height 8
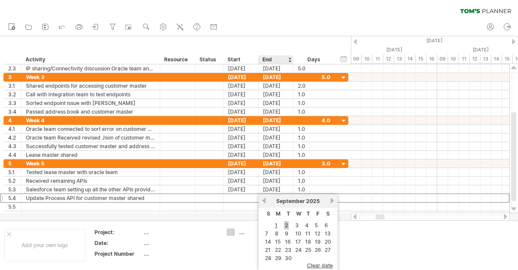
click at [285, 226] on link "2" at bounding box center [286, 225] width 5 height 8
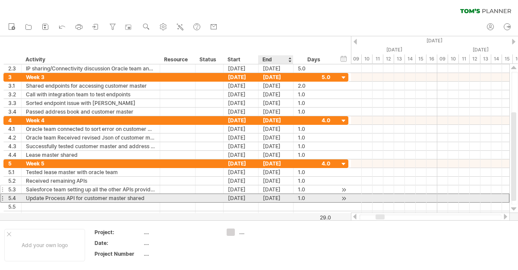
click at [270, 191] on div "[DATE]" at bounding box center [276, 189] width 35 height 8
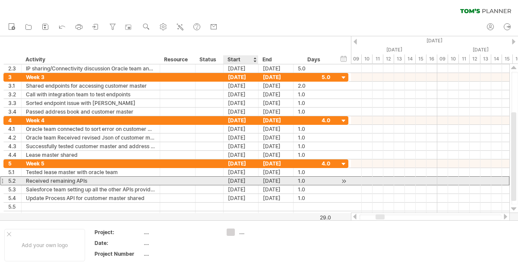
click at [235, 184] on div "[DATE]" at bounding box center [241, 181] width 35 height 8
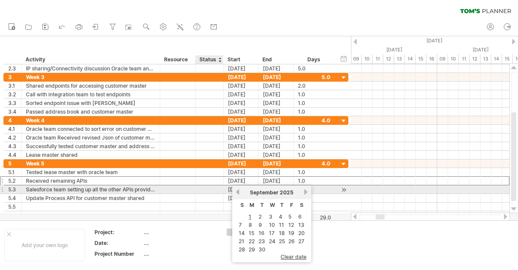
click at [226, 187] on div "[DATE]" at bounding box center [241, 189] width 35 height 8
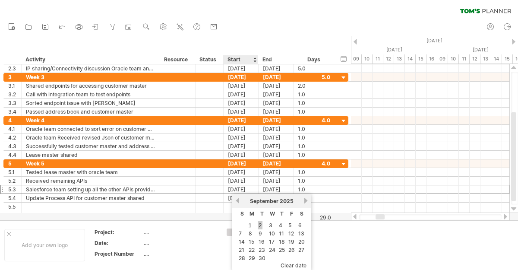
click at [261, 225] on link "2" at bounding box center [260, 225] width 5 height 8
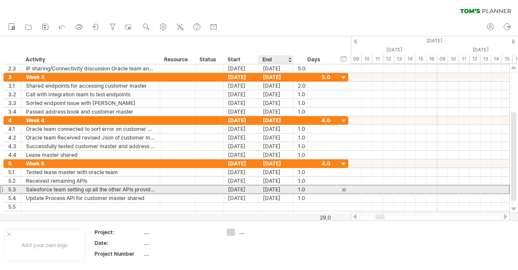
click at [283, 193] on div "[DATE]" at bounding box center [276, 189] width 35 height 8
click at [344, 190] on div at bounding box center [344, 189] width 8 height 9
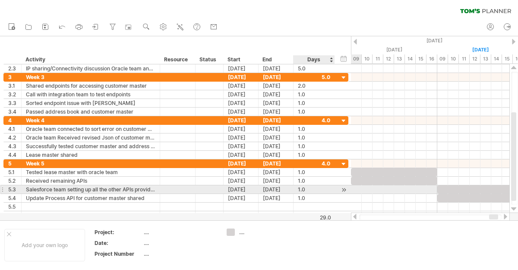
click at [332, 189] on div at bounding box center [334, 189] width 4 height 9
click at [342, 189] on div at bounding box center [344, 189] width 8 height 9
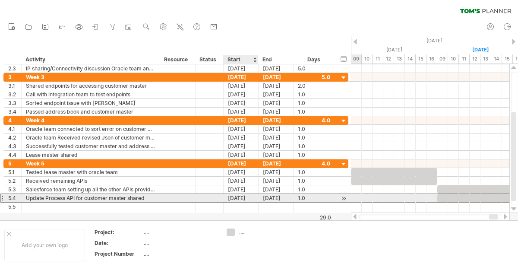
click at [231, 197] on div "[DATE]" at bounding box center [241, 198] width 35 height 8
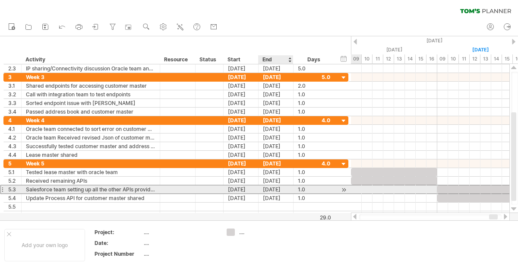
click at [276, 191] on div "[DATE]" at bounding box center [276, 189] width 35 height 8
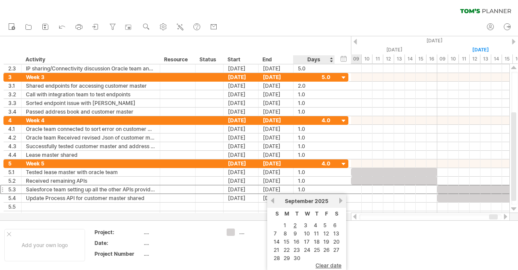
click at [322, 225] on table "S M T W T F S 1 2 3 4 5 6 7 8 9 10 11 12 13 14 15 16 17 18 19 20 21 22 23 24 25…" at bounding box center [307, 235] width 70 height 55
click at [324, 225] on link "5" at bounding box center [325, 225] width 5 height 8
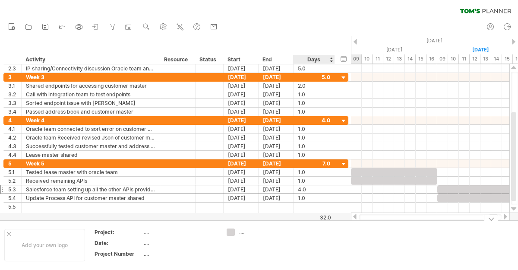
click at [292, 241] on td at bounding box center [325, 244] width 68 height 33
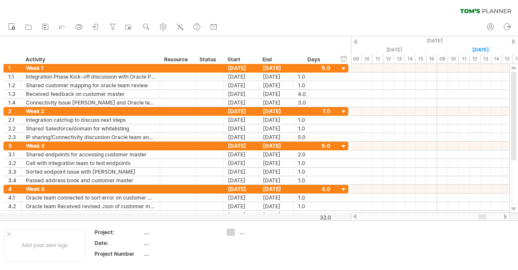
click at [156, 27] on ul "new open" at bounding box center [113, 27] width 218 height 18
click at [162, 27] on use at bounding box center [163, 26] width 9 height 9
select select "*"
select select "**"
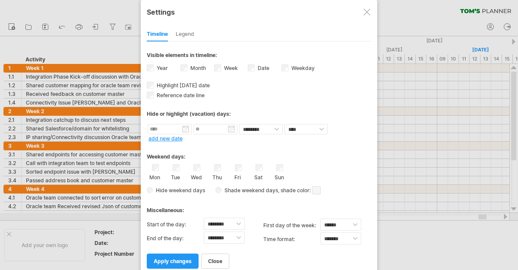
click at [154, 67] on div "Year" at bounding box center [164, 69] width 34 height 12
click at [241, 226] on select "******** ******** ******** ******** ******** ******** ******** ******** *******…" at bounding box center [224, 224] width 41 height 12
select select "**"
click at [256, 247] on div "close apply changes" at bounding box center [259, 257] width 225 height 22
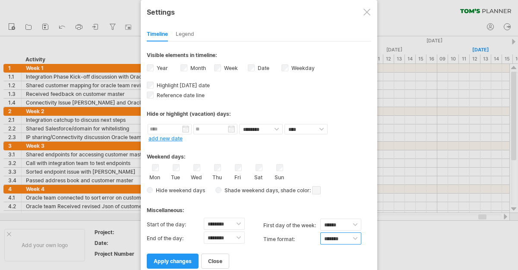
click at [342, 240] on select "******* *******" at bounding box center [341, 238] width 41 height 12
select select "******"
click at [297, 255] on div "close apply changes" at bounding box center [259, 257] width 225 height 22
click at [197, 36] on div "Timeline Legend" at bounding box center [259, 32] width 225 height 19
click at [188, 30] on div "Legend" at bounding box center [185, 35] width 19 height 14
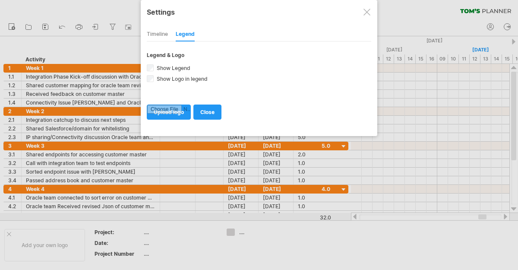
click at [147, 39] on div "Timeline" at bounding box center [157, 35] width 21 height 14
select select "*"
select select "******"
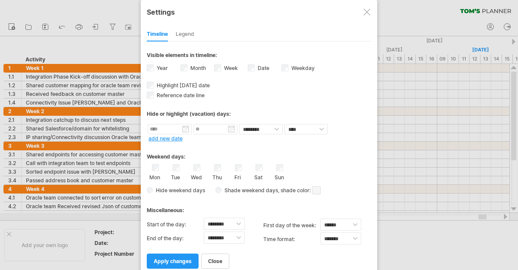
click at [189, 99] on div "**********" at bounding box center [259, 154] width 225 height 227
click at [189, 95] on span "Reference date line" at bounding box center [180, 95] width 50 height 6
click at [171, 261] on span "apply changes" at bounding box center [173, 261] width 38 height 6
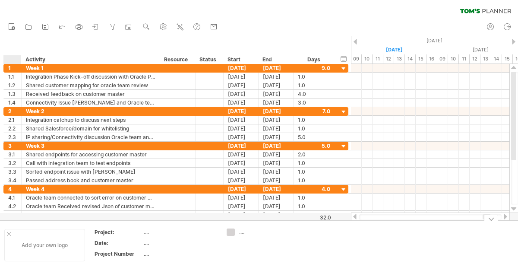
click at [7, 234] on div at bounding box center [9, 234] width 4 height 4
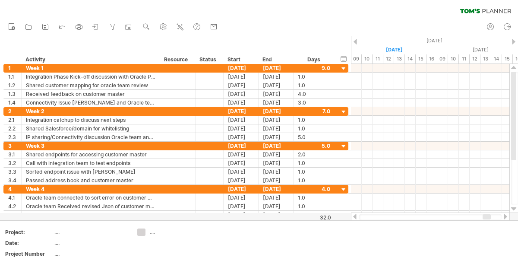
click at [512, 40] on div at bounding box center [513, 42] width 3 height 6
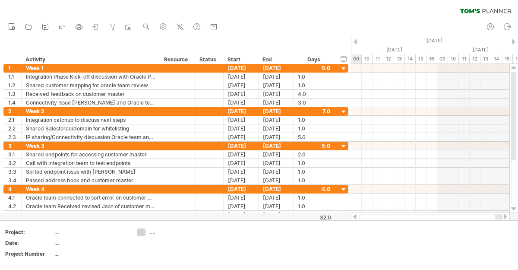
click at [512, 40] on div at bounding box center [513, 42] width 3 height 6
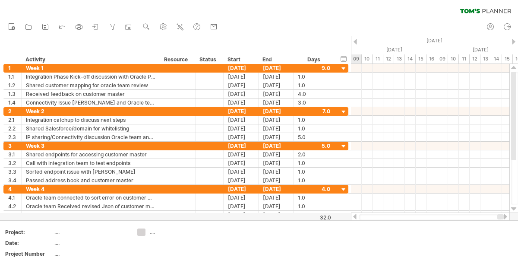
click at [512, 40] on div at bounding box center [513, 42] width 3 height 6
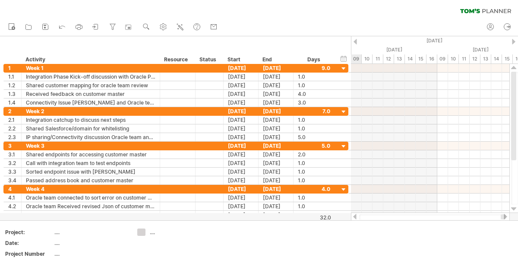
click at [512, 40] on div at bounding box center [513, 42] width 3 height 6
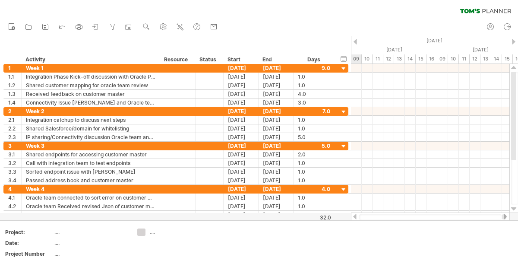
click at [512, 40] on div at bounding box center [513, 42] width 3 height 6
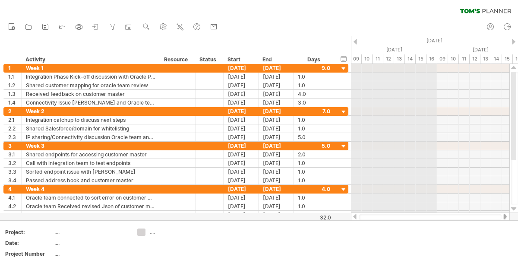
click at [355, 45] on div "[DATE]" at bounding box center [394, 49] width 86 height 9
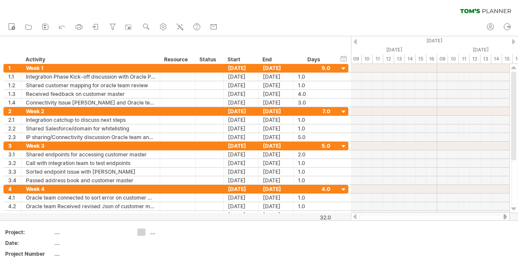
click at [356, 43] on div at bounding box center [355, 42] width 3 height 6
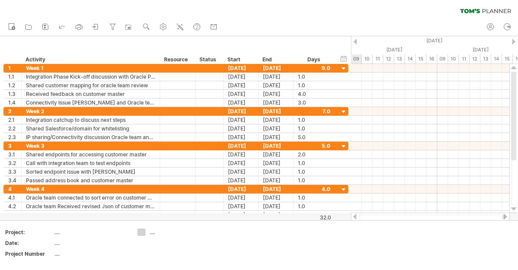
click at [356, 43] on div at bounding box center [355, 42] width 3 height 6
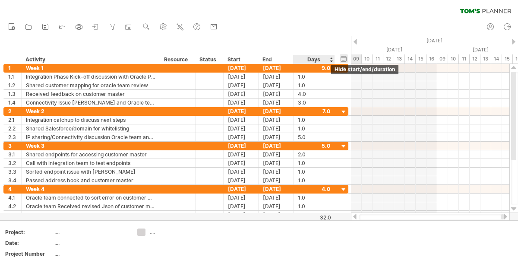
click at [343, 60] on div "hide start/end/duration show start/end/duration" at bounding box center [344, 58] width 8 height 9
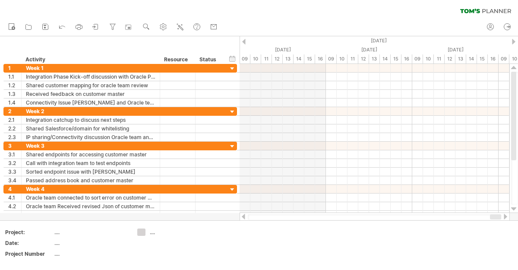
click at [244, 42] on div at bounding box center [243, 42] width 3 height 6
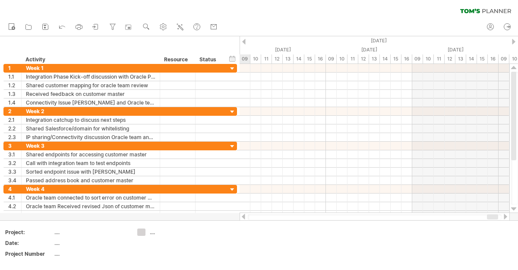
click at [244, 42] on div at bounding box center [243, 42] width 3 height 6
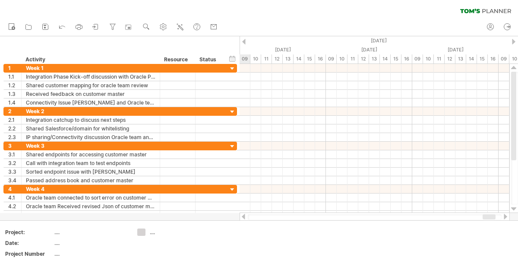
click at [244, 42] on div at bounding box center [243, 42] width 3 height 6
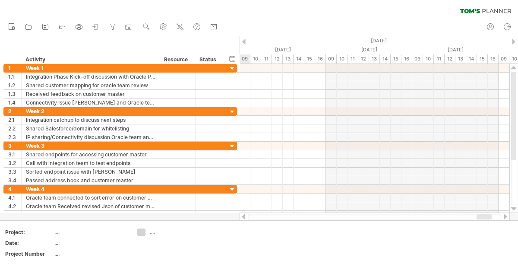
click at [244, 42] on div at bounding box center [243, 42] width 3 height 6
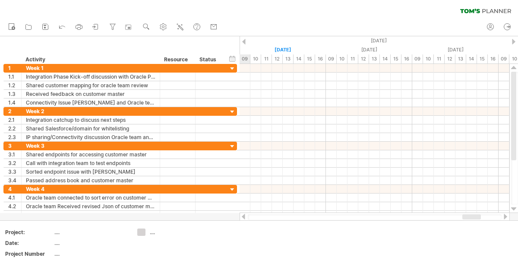
click at [244, 42] on div at bounding box center [243, 42] width 3 height 6
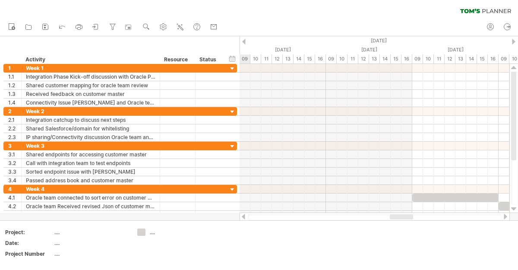
click at [244, 42] on div at bounding box center [243, 42] width 3 height 6
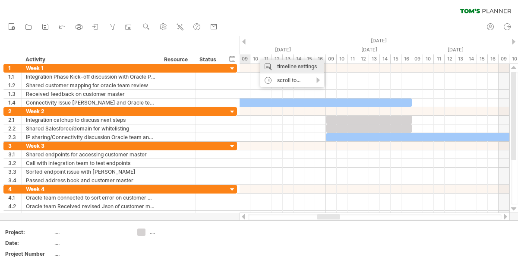
click at [278, 63] on div "timeline settings" at bounding box center [292, 67] width 64 height 14
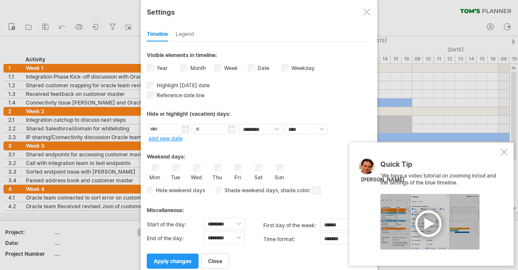
click at [156, 68] on label "Year" at bounding box center [161, 68] width 13 height 6
click at [505, 153] on div at bounding box center [504, 152] width 7 height 7
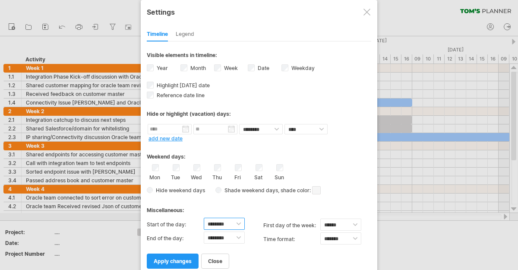
click at [231, 224] on select "******** ******** ******** ******** ******** ******** ******** ******** *******…" at bounding box center [224, 224] width 41 height 12
select select "*"
click at [241, 243] on div "End of the day: ******** ******** ******** ******** ******** ******** ******** …" at bounding box center [205, 239] width 117 height 14
click at [239, 237] on select "******** ******** ******** ******** ******** ******** ******** ******** *******…" at bounding box center [224, 238] width 41 height 12
click at [329, 241] on select "******* *******" at bounding box center [341, 238] width 41 height 12
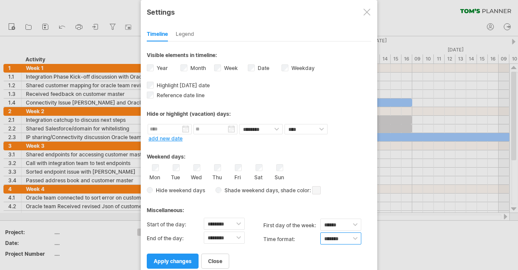
select select "******"
click at [273, 129] on select "******** ********" at bounding box center [261, 129] width 44 height 10
click at [187, 32] on div "Legend" at bounding box center [185, 35] width 19 height 14
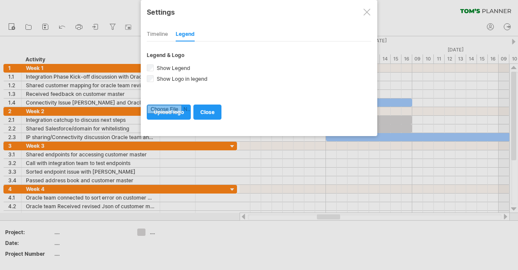
click at [161, 40] on div "Timeline" at bounding box center [157, 35] width 21 height 14
select select "*"
select select "******"
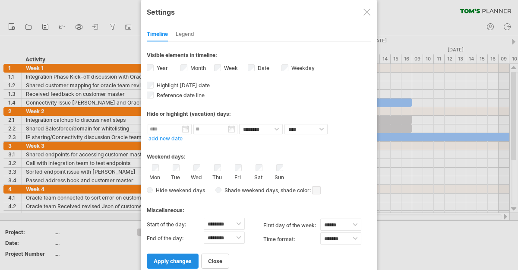
click at [190, 258] on span "apply changes" at bounding box center [173, 261] width 38 height 6
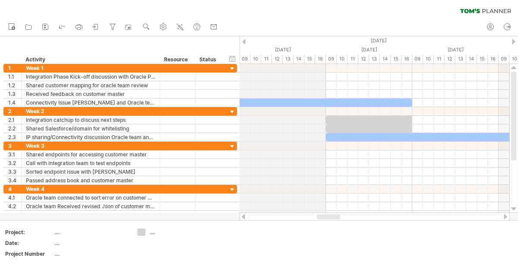
click at [288, 60] on div "13" at bounding box center [288, 58] width 11 height 9
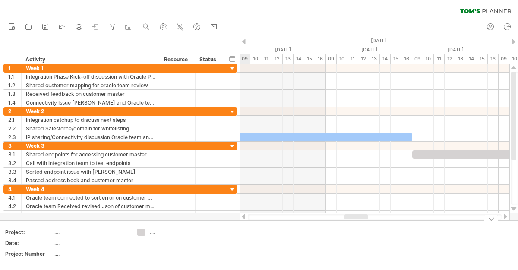
drag, startPoint x: 327, startPoint y: 218, endPoint x: 355, endPoint y: 243, distance: 37.3
click at [355, 243] on div "Trying to reach [DOMAIN_NAME] Connected again... 0% clear filter new 1" at bounding box center [259, 135] width 518 height 270
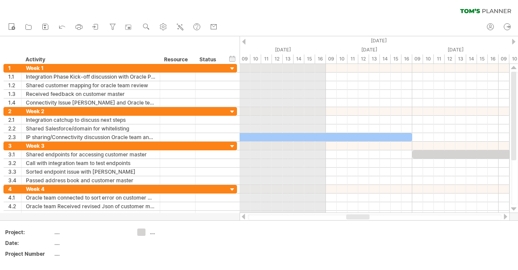
click at [284, 60] on div "13" at bounding box center [288, 58] width 11 height 9
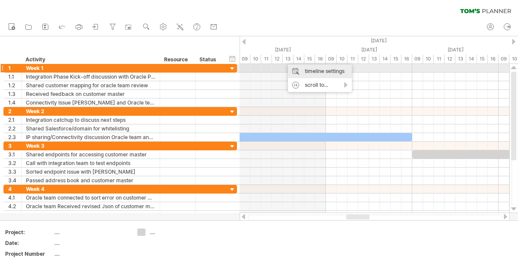
click at [302, 70] on div "timeline settings" at bounding box center [320, 71] width 64 height 14
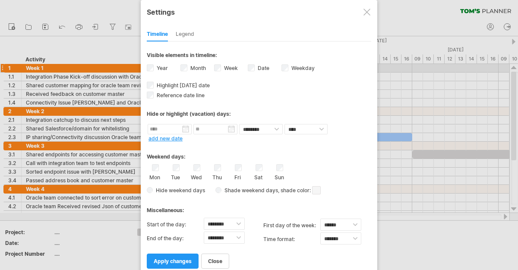
click at [267, 42] on div "Visible elements in timeline: Year Month Week visibility of weeknumbers Current…" at bounding box center [259, 50] width 225 height 19
click at [222, 69] on div "Week visibility of weeknumbers Currently there is not enough space horizontally…" at bounding box center [231, 69] width 34 height 12
click at [155, 65] on label "Year" at bounding box center [161, 68] width 13 height 6
click at [188, 266] on link "apply changes" at bounding box center [173, 261] width 52 height 15
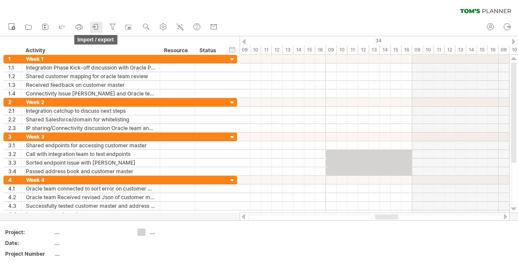
click at [97, 28] on icon at bounding box center [96, 26] width 9 height 9
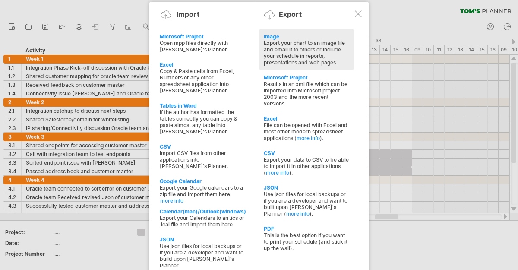
click at [267, 46] on div "Export your chart to an image file and email it to others or include your sched…" at bounding box center [307, 53] width 86 height 26
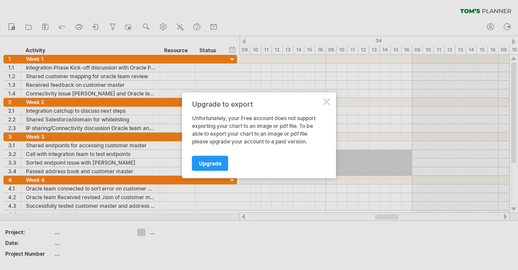
click at [324, 103] on div at bounding box center [327, 101] width 7 height 7
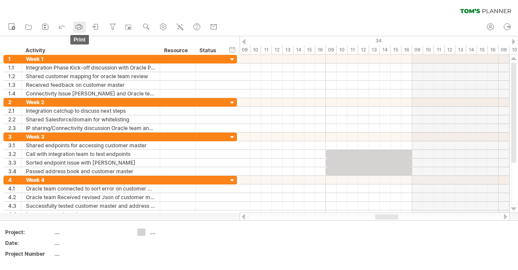
click at [83, 26] on icon at bounding box center [79, 26] width 6 height 3
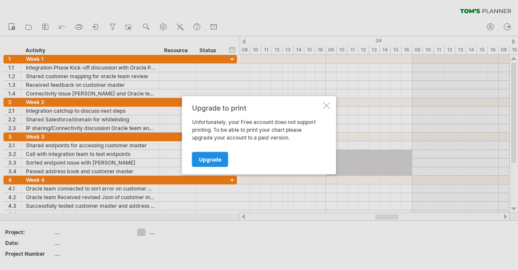
click at [225, 162] on link "Upgrade" at bounding box center [210, 159] width 36 height 15
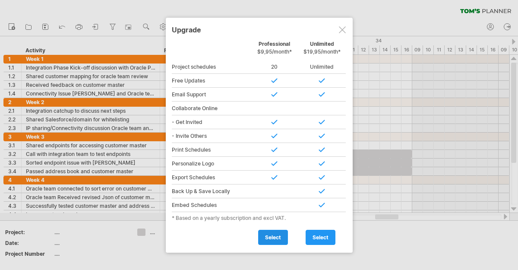
click at [281, 242] on link "select" at bounding box center [273, 237] width 30 height 15
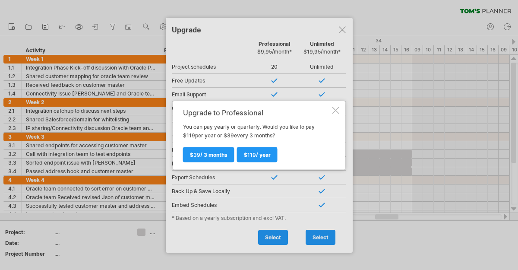
click at [334, 112] on div at bounding box center [336, 110] width 7 height 7
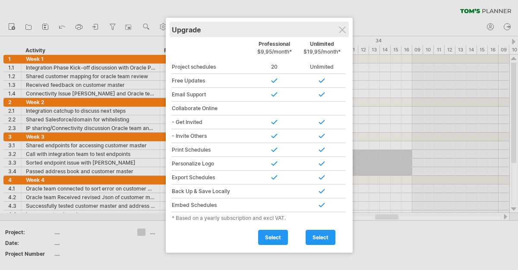
click at [335, 26] on div "Upgrade" at bounding box center [259, 30] width 175 height 16
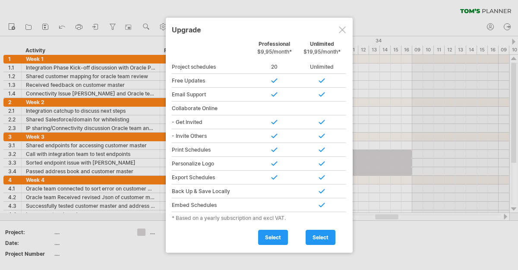
click at [341, 28] on div at bounding box center [342, 29] width 7 height 7
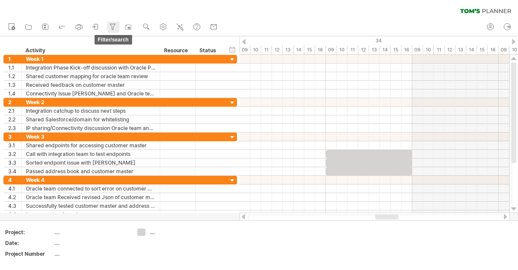
click at [115, 28] on icon at bounding box center [112, 26] width 9 height 9
type input "**********"
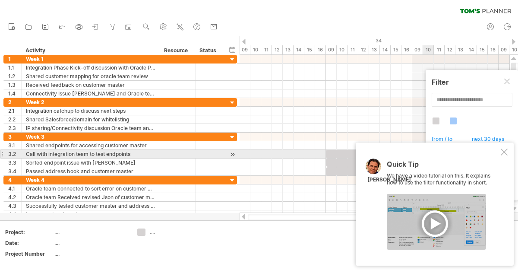
click at [504, 150] on div at bounding box center [504, 152] width 7 height 7
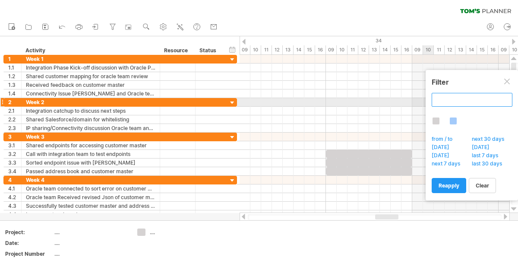
click at [465, 104] on input "text" at bounding box center [472, 100] width 81 height 14
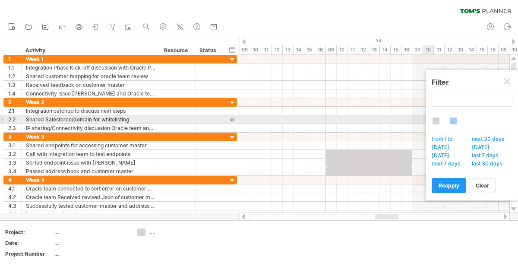
type input "**********"
click at [435, 119] on div at bounding box center [436, 120] width 7 height 7
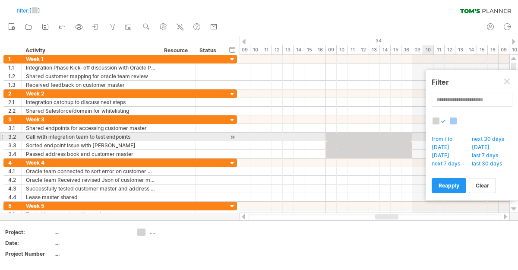
click at [444, 138] on span "from / to" at bounding box center [445, 140] width 28 height 9
type input "********"
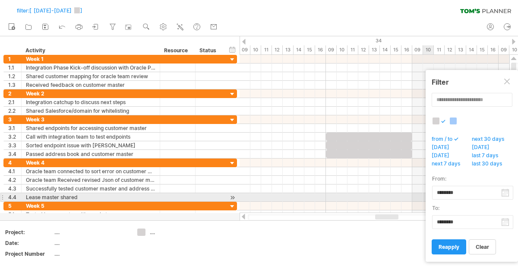
click at [468, 198] on body "progress(100%) Trying to reach [DOMAIN_NAME] Connected again... 0% filter: [ [D…" at bounding box center [259, 136] width 518 height 272
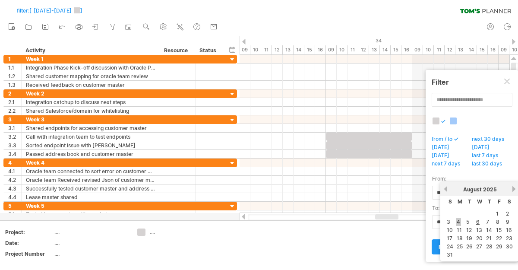
click at [460, 222] on link "4" at bounding box center [458, 222] width 5 height 8
type input "********"
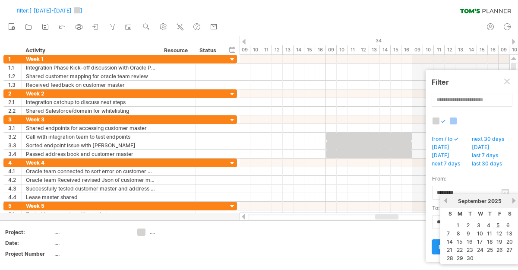
click at [490, 225] on body "progress(100%) Trying to reach [DOMAIN_NAME] Connected again... 0% filter: [ [D…" at bounding box center [259, 136] width 518 height 272
click at [501, 224] on td "5" at bounding box center [499, 225] width 9 height 7
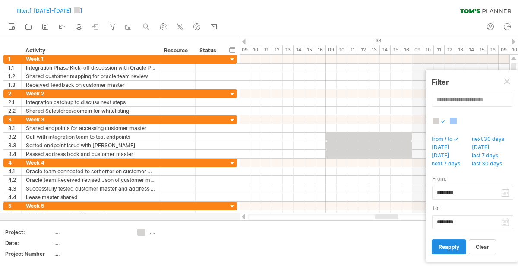
click at [461, 248] on link "reapply" at bounding box center [449, 246] width 35 height 15
click at [456, 246] on span "reapply" at bounding box center [449, 247] width 21 height 6
click at [456, 249] on span "reapply" at bounding box center [449, 247] width 21 height 6
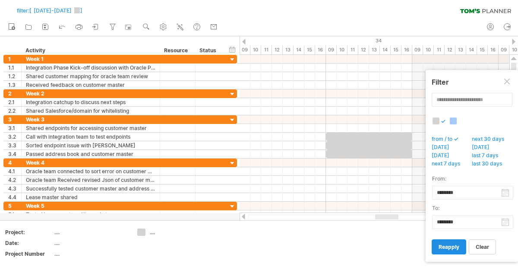
click at [441, 239] on link "reapply" at bounding box center [449, 246] width 35 height 15
click at [460, 242] on link "reapply" at bounding box center [449, 246] width 35 height 15
click at [168, 29] on use at bounding box center [163, 26] width 9 height 9
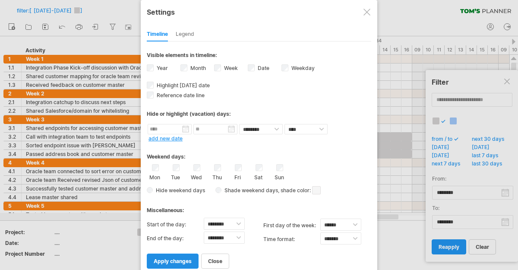
click at [184, 254] on link "apply changes" at bounding box center [173, 261] width 52 height 15
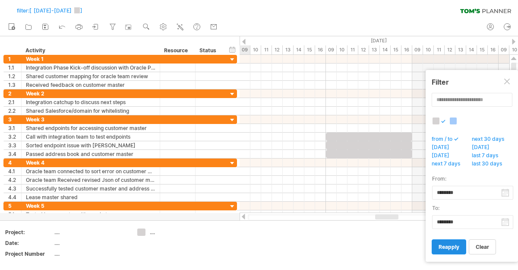
click at [451, 248] on span "reapply" at bounding box center [449, 247] width 21 height 6
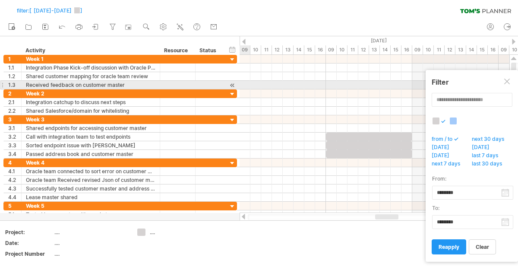
click at [507, 84] on div at bounding box center [508, 82] width 7 height 7
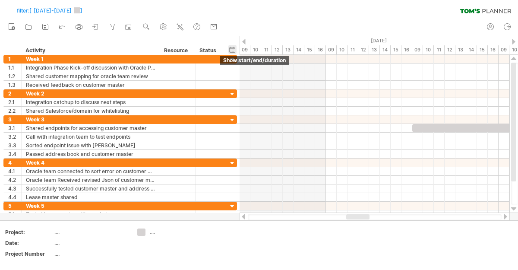
click at [231, 50] on div "hide start/end/duration show start/end/duration" at bounding box center [232, 49] width 8 height 9
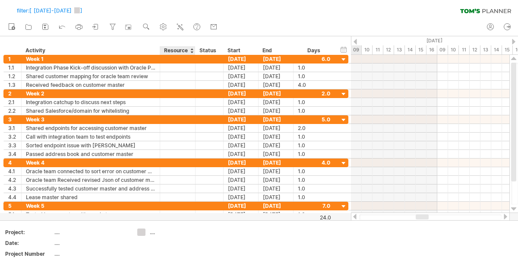
click at [192, 51] on div at bounding box center [191, 50] width 3 height 9
click at [202, 50] on div "Status" at bounding box center [209, 50] width 19 height 9
click at [220, 51] on div at bounding box center [219, 50] width 3 height 9
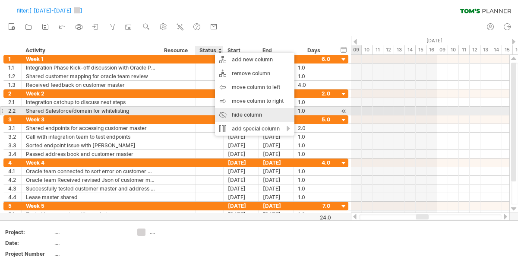
click at [236, 115] on div "hide column" at bounding box center [254, 115] width 79 height 14
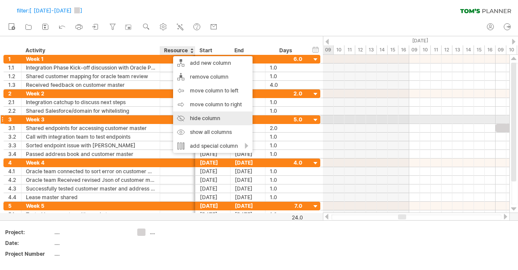
click at [199, 121] on div "hide column" at bounding box center [212, 118] width 79 height 14
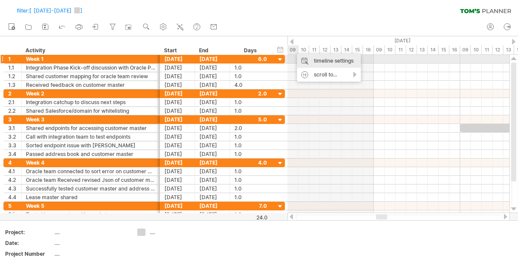
click at [302, 62] on div "timeline settings" at bounding box center [329, 61] width 64 height 14
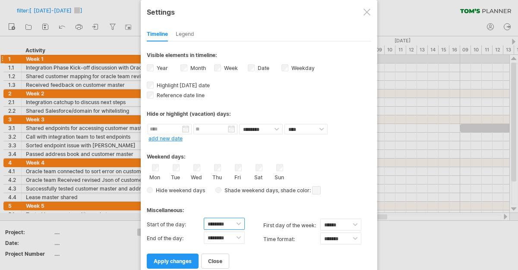
click at [240, 223] on select "******** ******** ******** ******** ******** ******** ******** ******** *******…" at bounding box center [224, 224] width 41 height 12
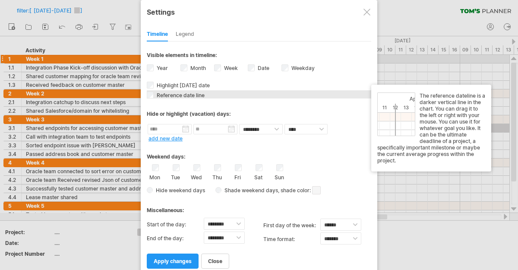
click at [180, 96] on span "Reference date line" at bounding box center [180, 95] width 50 height 6
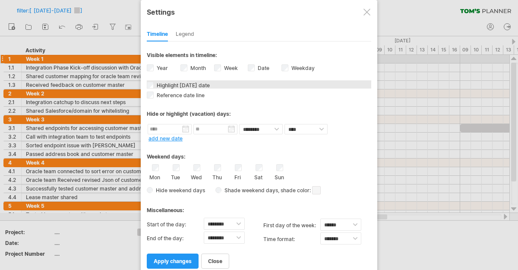
click at [189, 81] on div "Highlight [DATE] date [DATE] date in the timeline will be colored blue and, whe…" at bounding box center [259, 84] width 225 height 8
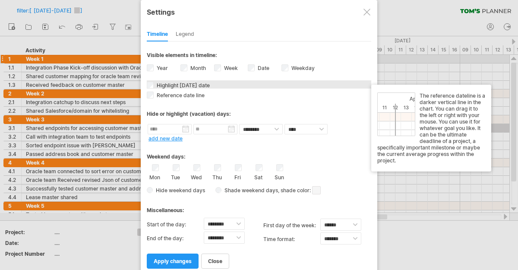
click at [179, 86] on span "Highlight [DATE] date" at bounding box center [182, 85] width 55 height 6
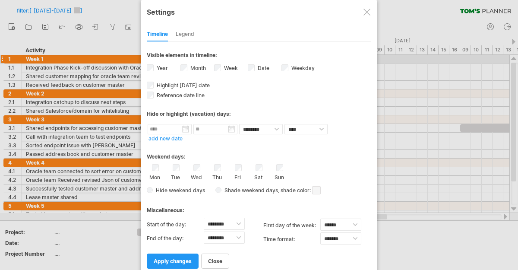
click at [185, 36] on div "Legend" at bounding box center [185, 35] width 19 height 14
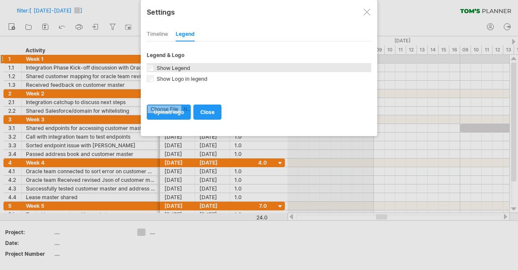
click at [154, 67] on div "Show Legend Include a legend (also known as a key) at the bottom of your schedu…" at bounding box center [259, 67] width 225 height 9
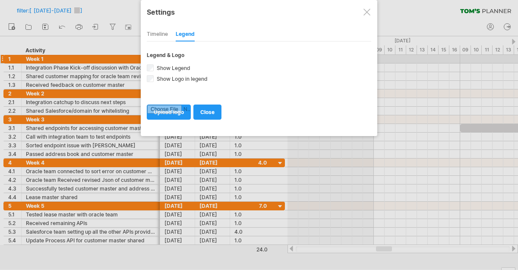
click at [157, 39] on div "Timeline" at bounding box center [157, 35] width 21 height 14
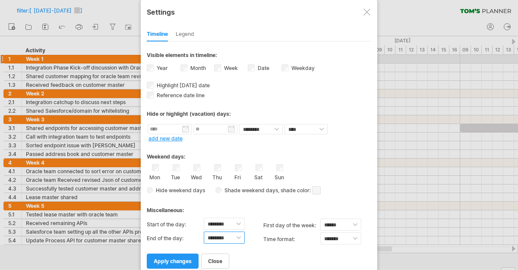
click at [239, 236] on select "******** ******** ******** ******** ******** ******** ******** ******** *******…" at bounding box center [224, 238] width 41 height 12
select select "**"
click at [233, 221] on select "******** ******** ******** ******** ******** ******** ******** ******** *******…" at bounding box center [224, 224] width 41 height 12
click at [346, 237] on select "******* *******" at bounding box center [341, 238] width 41 height 12
select select "******"
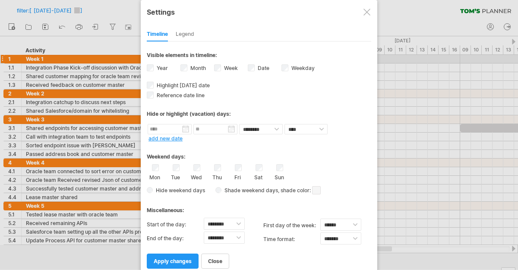
click at [279, 249] on div "close apply changes" at bounding box center [259, 257] width 225 height 22
click at [185, 258] on span "apply changes" at bounding box center [173, 261] width 38 height 6
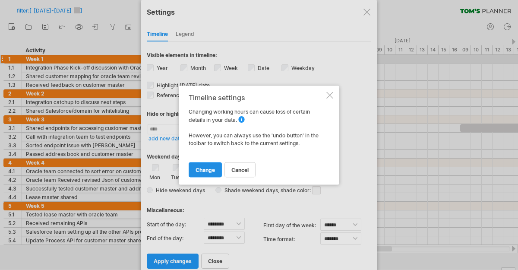
click at [205, 172] on span "change" at bounding box center [205, 169] width 19 height 6
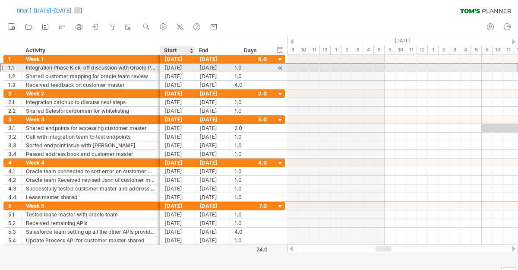
click at [183, 71] on div "[DATE]" at bounding box center [177, 67] width 35 height 8
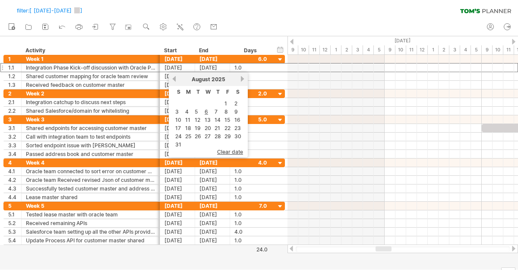
click at [290, 43] on div at bounding box center [291, 42] width 3 height 6
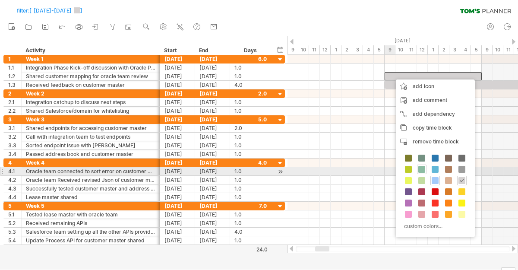
click at [423, 169] on span at bounding box center [422, 169] width 7 height 7
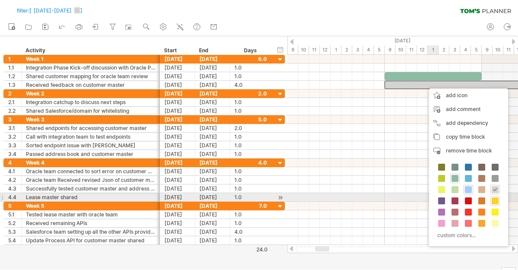
click at [497, 200] on span at bounding box center [495, 200] width 7 height 7
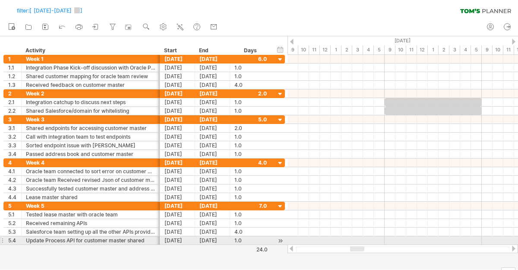
drag, startPoint x: 325, startPoint y: 247, endPoint x: 359, endPoint y: 245, distance: 34.2
click at [360, 245] on div at bounding box center [403, 248] width 231 height 9
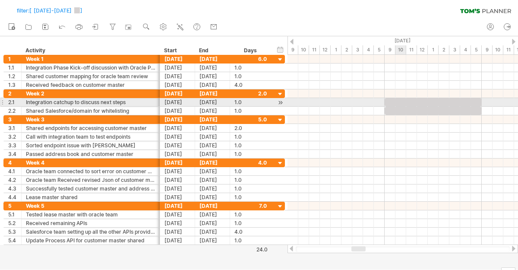
click at [402, 101] on div at bounding box center [433, 102] width 97 height 8
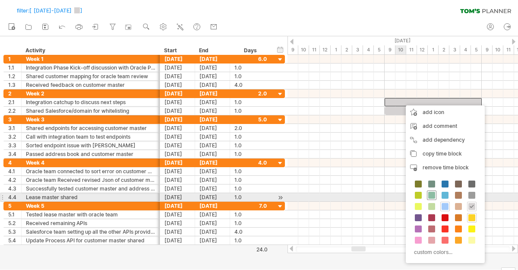
click at [434, 194] on span at bounding box center [431, 195] width 7 height 7
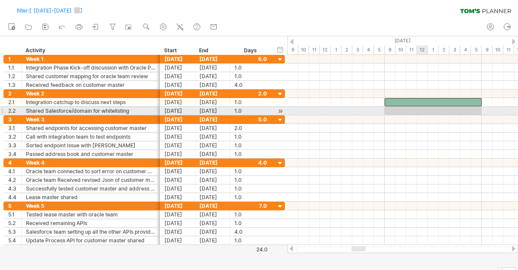
click at [419, 112] on div at bounding box center [433, 111] width 97 height 8
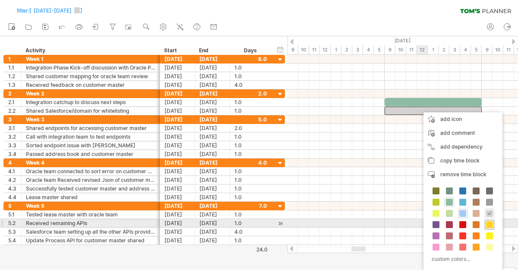
click at [489, 226] on span at bounding box center [489, 224] width 7 height 7
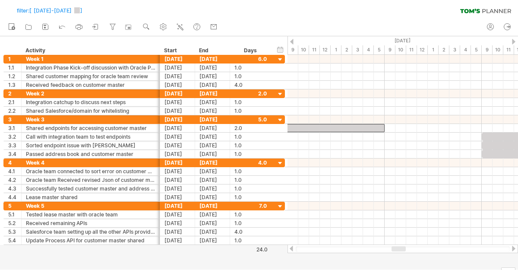
drag, startPoint x: 393, startPoint y: 248, endPoint x: 402, endPoint y: 248, distance: 9.5
click at [402, 248] on div at bounding box center [399, 248] width 14 height 5
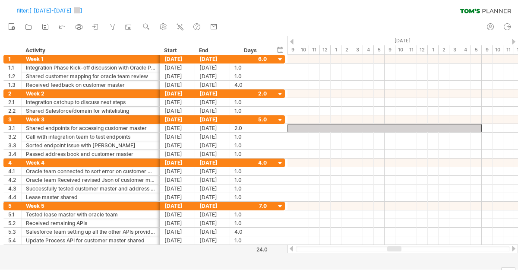
drag, startPoint x: 401, startPoint y: 248, endPoint x: 393, endPoint y: 255, distance: 11.0
click at [393, 255] on div "Trying to reach [DOMAIN_NAME] Connected again... 0% filter: [ [DATE]-[DATE] ] c…" at bounding box center [259, 135] width 518 height 270
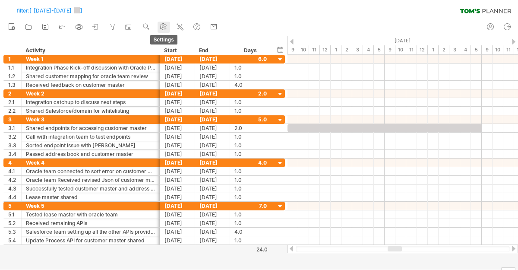
click at [166, 28] on use at bounding box center [163, 26] width 9 height 9
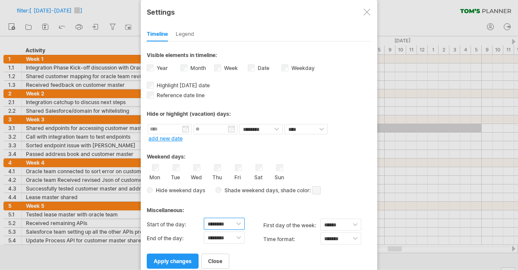
click at [212, 224] on select "******** ******** ******** ******** ******** ******** ******** ******** *******…" at bounding box center [224, 224] width 41 height 12
click at [178, 190] on span "Hide weekend days" at bounding box center [179, 190] width 52 height 6
click at [146, 191] on div "**********" at bounding box center [259, 138] width 237 height 276
click at [236, 188] on span "Shade weekend days" at bounding box center [250, 190] width 57 height 6
click at [188, 259] on span "apply changes" at bounding box center [173, 261] width 38 height 6
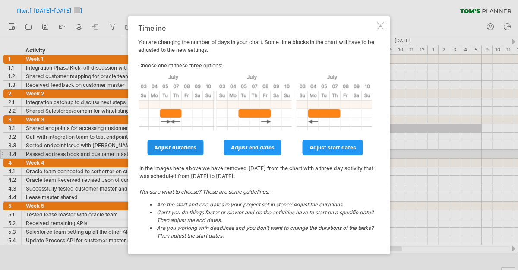
click at [192, 152] on link "adjust durations" at bounding box center [175, 147] width 56 height 15
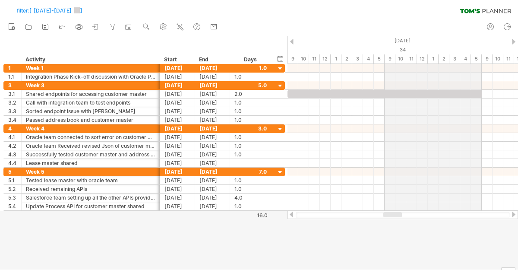
click at [398, 48] on div "34" at bounding box center [433, 49] width 486 height 9
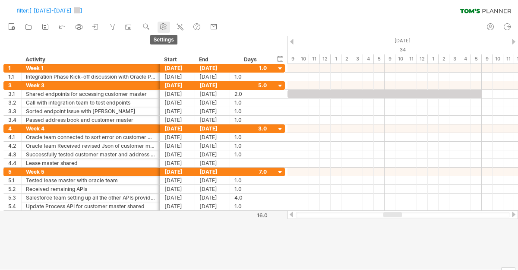
click at [165, 29] on icon at bounding box center [163, 27] width 6 height 6
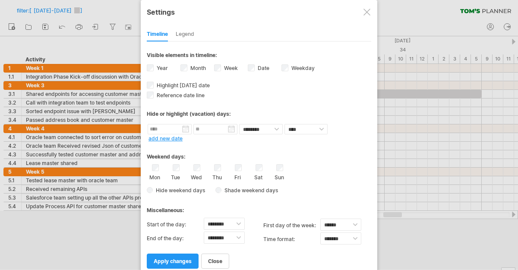
click at [289, 68] on div "Weekday visibility of weekday Currently there is not enough space horizontally …" at bounding box center [299, 69] width 34 height 12
click at [173, 258] on span "apply changes" at bounding box center [173, 261] width 38 height 6
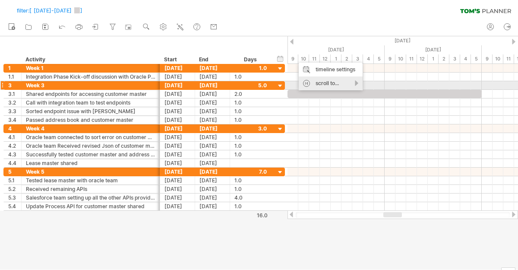
click at [309, 84] on div "scroll to..." at bounding box center [331, 83] width 64 height 14
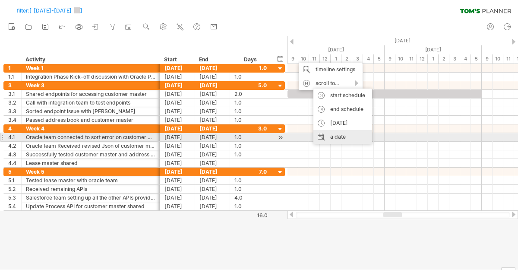
click at [333, 137] on div "a date" at bounding box center [343, 137] width 59 height 14
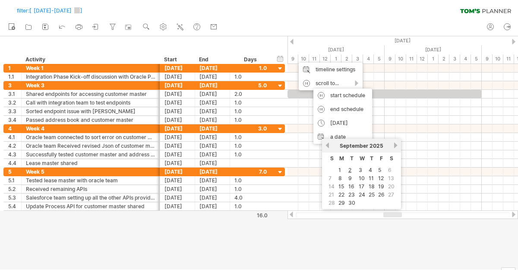
click at [280, 223] on div at bounding box center [259, 152] width 518 height 233
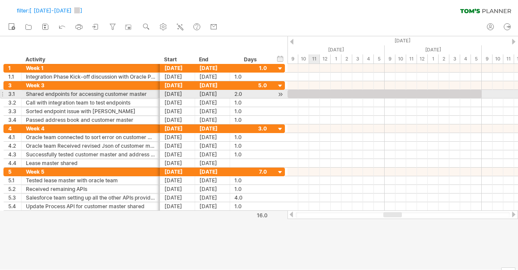
click at [311, 95] on div at bounding box center [385, 94] width 194 height 8
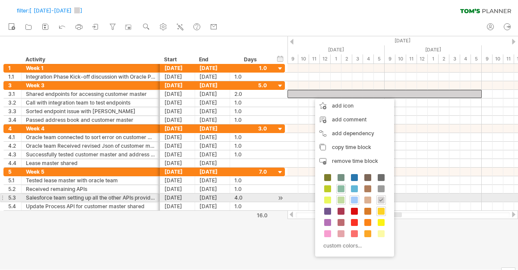
click at [341, 200] on span at bounding box center [341, 200] width 7 height 7
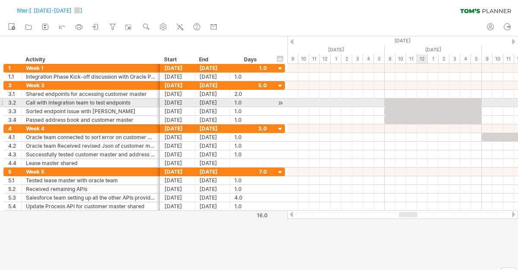
click at [422, 102] on div at bounding box center [433, 102] width 97 height 8
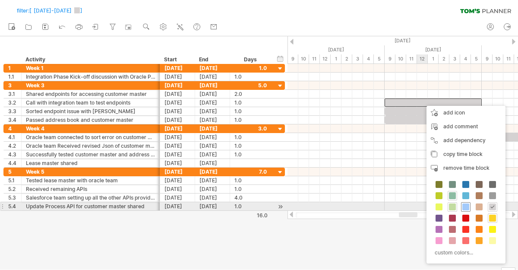
click at [468, 209] on span at bounding box center [466, 206] width 7 height 7
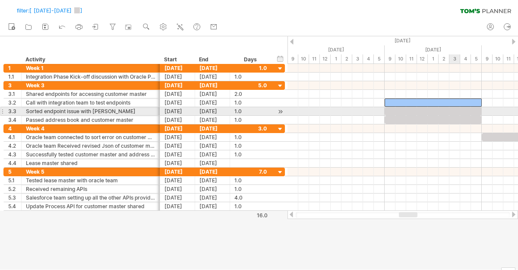
click at [455, 108] on div at bounding box center [433, 111] width 97 height 8
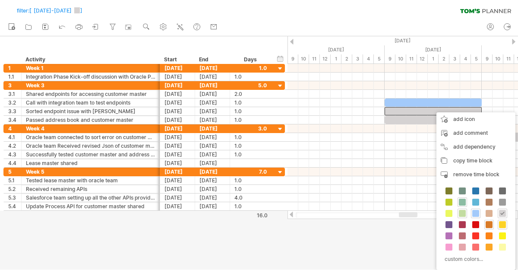
click at [492, 225] on span at bounding box center [489, 224] width 7 height 7
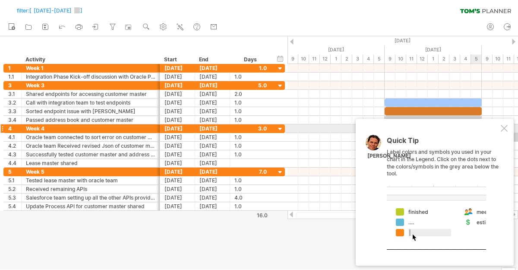
click at [504, 126] on div at bounding box center [504, 128] width 7 height 7
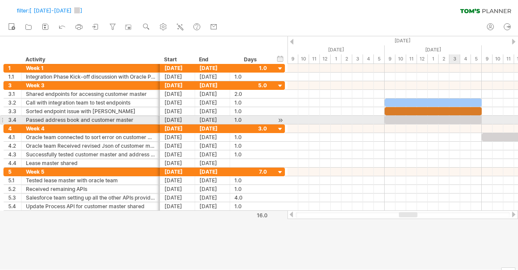
click at [453, 121] on div at bounding box center [433, 120] width 97 height 8
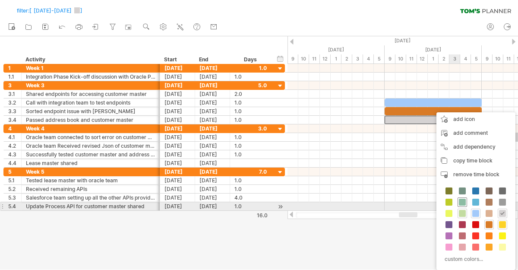
click at [463, 203] on span at bounding box center [462, 202] width 7 height 7
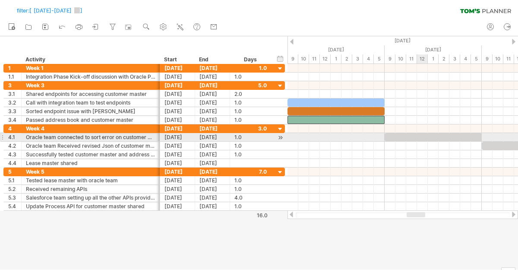
click at [425, 135] on div at bounding box center [433, 137] width 97 height 8
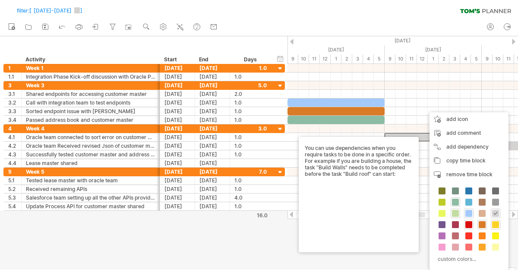
click at [470, 225] on span at bounding box center [469, 224] width 7 height 7
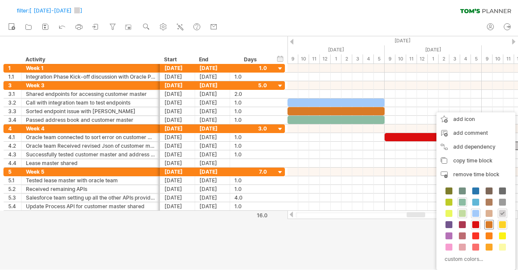
click at [492, 223] on span at bounding box center [489, 224] width 7 height 7
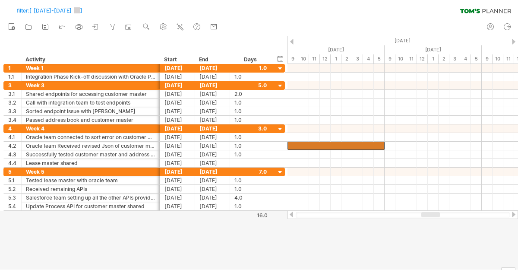
drag, startPoint x: 413, startPoint y: 216, endPoint x: 428, endPoint y: 213, distance: 15.1
click at [428, 213] on div at bounding box center [431, 214] width 19 height 5
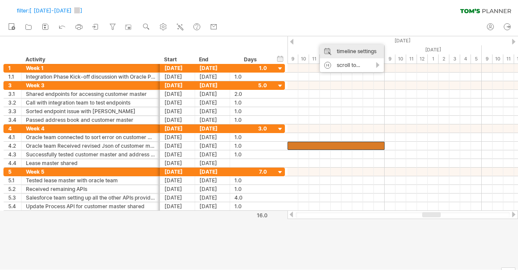
click at [340, 53] on div "timeline settings" at bounding box center [352, 51] width 64 height 14
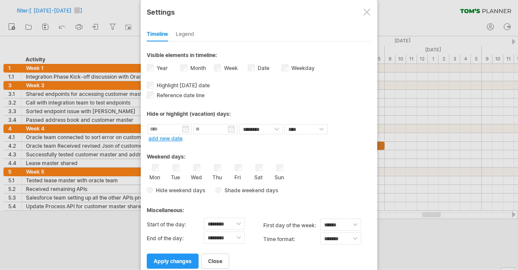
click at [228, 38] on div "**********" at bounding box center [259, 146] width 225 height 246
click at [176, 234] on label "End of the day:" at bounding box center [175, 239] width 57 height 14
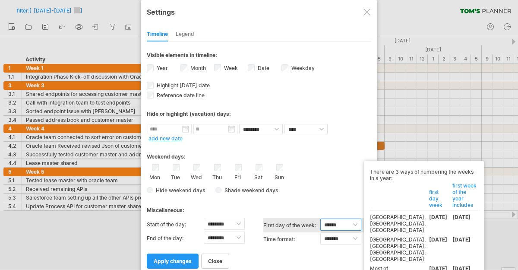
click at [324, 223] on select "****** ****** ********" at bounding box center [341, 225] width 41 height 12
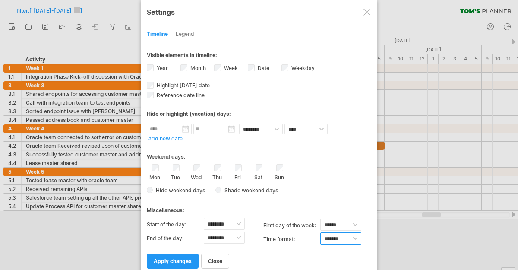
click at [331, 237] on select "******* *******" at bounding box center [341, 238] width 41 height 12
click at [235, 222] on select "******** ******** ******** ******** ******** ******** ******** ******** *******…" at bounding box center [224, 224] width 41 height 12
click at [226, 237] on select "******** ******** ******** ******** ******** ******** ******** ******** *******…" at bounding box center [224, 238] width 41 height 12
click at [233, 226] on select "******** ******** ******** ******** ******** ******** ******** ******** *******…" at bounding box center [224, 224] width 41 height 12
click at [215, 258] on span "close" at bounding box center [215, 261] width 14 height 6
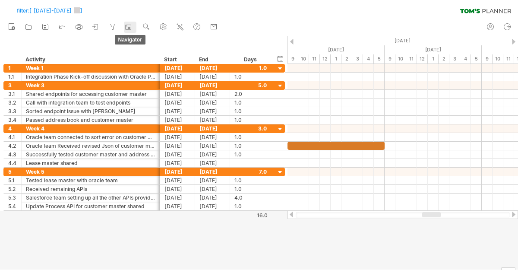
click at [127, 24] on div at bounding box center [129, 27] width 9 height 9
drag, startPoint x: 150, startPoint y: 26, endPoint x: 168, endPoint y: 26, distance: 18.1
click at [168, 26] on ul "new open" at bounding box center [113, 27] width 218 height 18
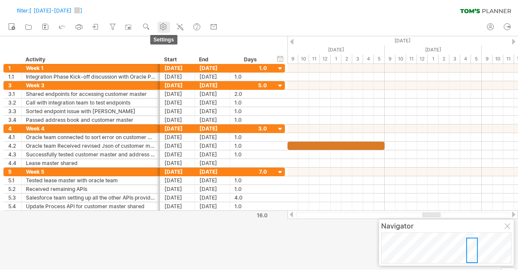
click at [168, 26] on use at bounding box center [163, 26] width 9 height 9
select select "*"
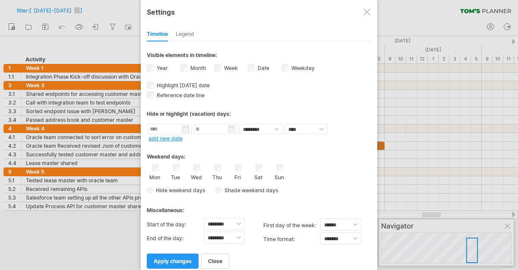
click at [183, 35] on div "Legend" at bounding box center [185, 35] width 19 height 14
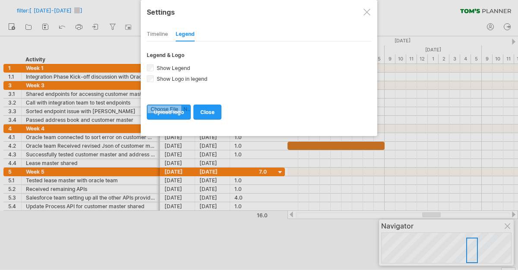
click at [109, 55] on div at bounding box center [259, 135] width 518 height 270
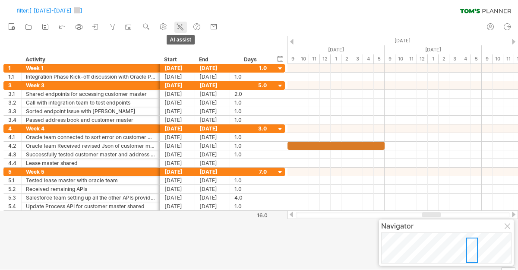
click at [181, 25] on icon at bounding box center [180, 26] width 9 height 9
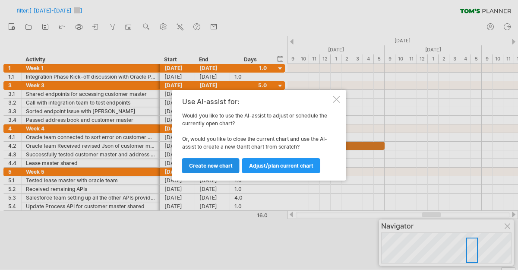
click at [230, 166] on span "Create new chart" at bounding box center [211, 165] width 44 height 6
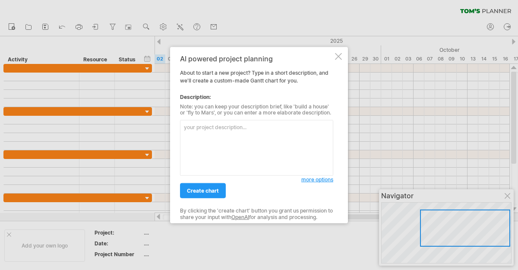
click at [339, 52] on div "AI powered project planning About to start a new project? Type in a short descr…" at bounding box center [259, 135] width 178 height 177
click at [338, 60] on div "AI powered project planning About to start a new project? Type in a short descr…" at bounding box center [259, 135] width 178 height 177
click at [343, 58] on div "AI powered project planning About to start a new project? Type in a short descr…" at bounding box center [259, 135] width 178 height 177
click at [340, 58] on div at bounding box center [338, 56] width 7 height 7
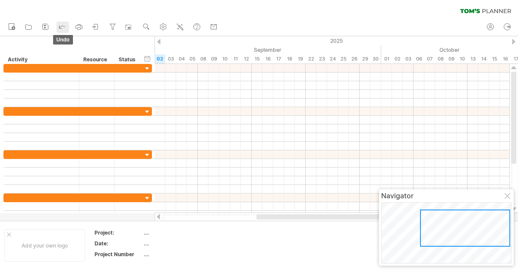
click at [63, 26] on icon at bounding box center [62, 26] width 9 height 9
click at [62, 24] on icon at bounding box center [62, 26] width 9 height 9
click at [185, 32] on link "AI assist" at bounding box center [181, 27] width 13 height 11
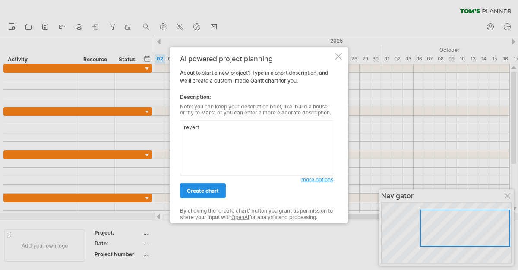
type textarea "revert"
click at [216, 184] on link "create chart" at bounding box center [203, 190] width 46 height 15
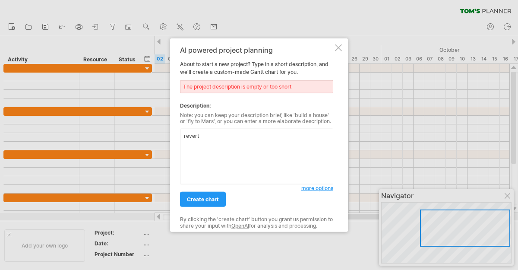
click at [338, 48] on div at bounding box center [338, 47] width 7 height 7
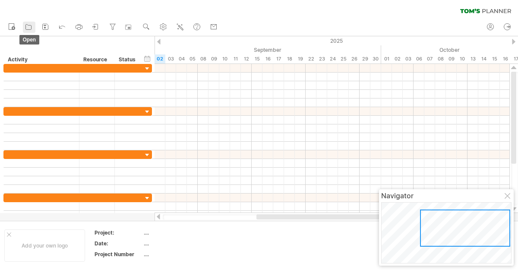
click at [26, 25] on icon at bounding box center [28, 26] width 9 height 9
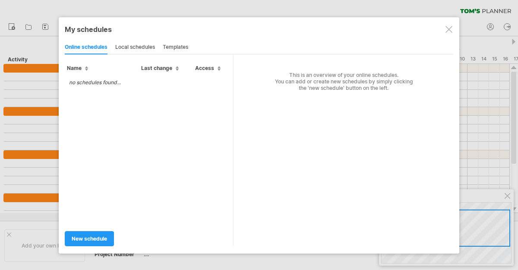
click at [133, 51] on div "local schedules" at bounding box center [135, 48] width 40 height 14
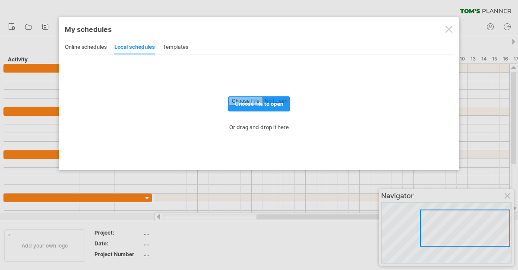
click at [190, 50] on div "online schedules local schedules templates" at bounding box center [259, 47] width 389 height 14
click at [184, 46] on div "templates" at bounding box center [175, 48] width 25 height 14
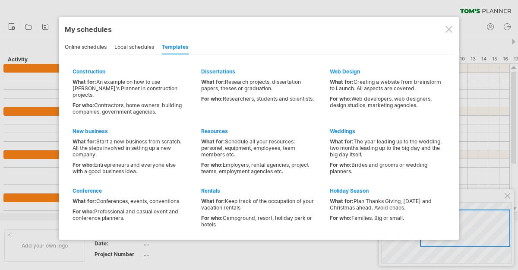
click at [90, 47] on div "online schedules" at bounding box center [86, 48] width 42 height 14
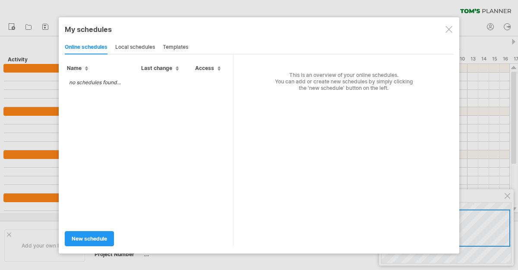
click at [88, 86] on td "no schedules found..." at bounding box center [95, 82] width 60 height 15
click at [447, 28] on div at bounding box center [449, 29] width 7 height 7
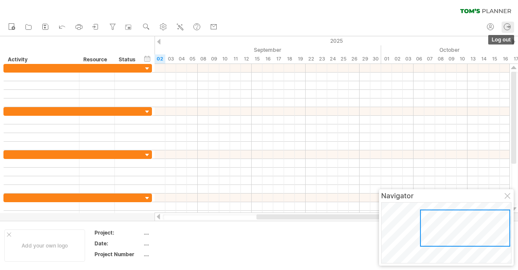
click at [510, 22] on icon at bounding box center [507, 26] width 9 height 9
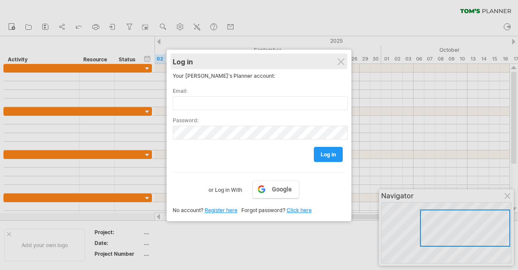
click at [341, 66] on div "Log in" at bounding box center [259, 62] width 173 height 16
click at [336, 63] on div "Log in" at bounding box center [259, 62] width 173 height 16
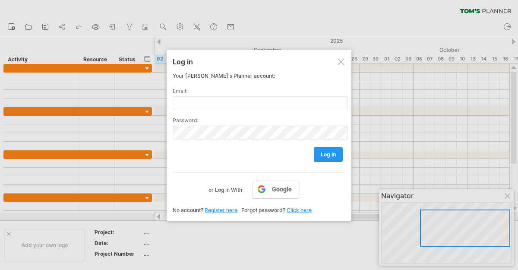
click at [343, 63] on div at bounding box center [341, 61] width 7 height 7
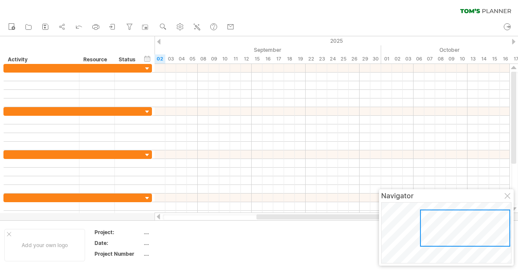
click at [73, 20] on ul "new open" at bounding box center [121, 27] width 235 height 18
click at [76, 22] on icon at bounding box center [79, 26] width 9 height 9
click at [77, 24] on icon at bounding box center [79, 26] width 9 height 9
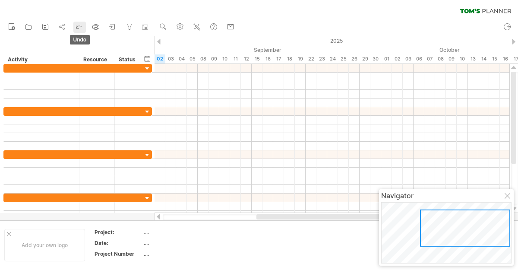
click at [77, 24] on icon at bounding box center [79, 26] width 9 height 9
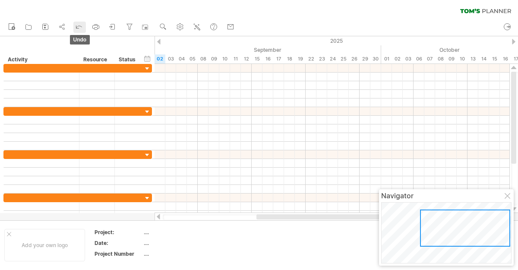
click at [77, 24] on icon at bounding box center [79, 26] width 9 height 9
drag, startPoint x: 77, startPoint y: 24, endPoint x: 164, endPoint y: 76, distance: 100.7
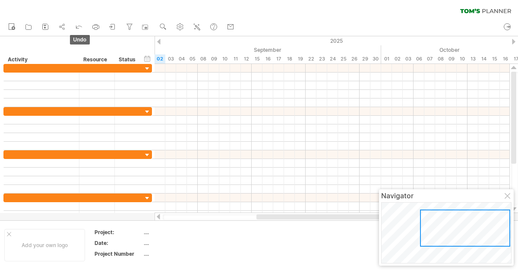
click at [164, 76] on div "Trying to reach [DOMAIN_NAME] Connected again... 0% filter: [ [DATE]-[DATE] ] c…" at bounding box center [259, 135] width 518 height 270
click at [507, 196] on div at bounding box center [508, 196] width 7 height 7
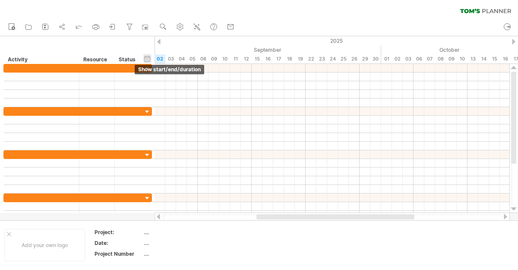
click at [149, 60] on div "hide start/end/duration show start/end/duration" at bounding box center [147, 58] width 8 height 9
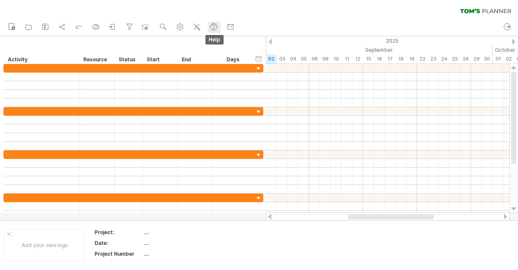
click at [214, 24] on use at bounding box center [213, 26] width 9 height 9
click at [143, 26] on rect at bounding box center [145, 27] width 9 height 9
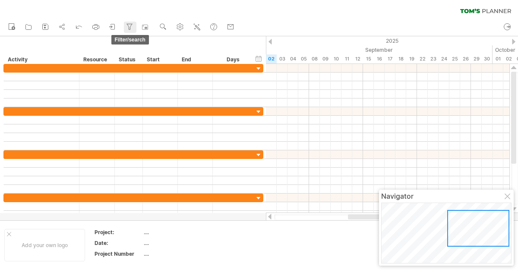
click at [129, 27] on icon at bounding box center [129, 27] width 5 height 6
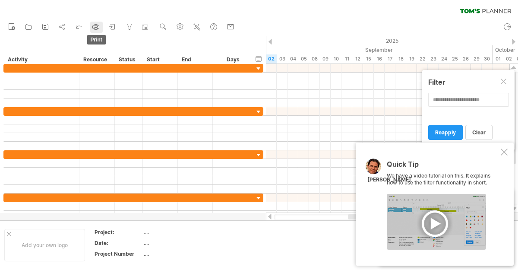
click at [95, 26] on icon at bounding box center [96, 26] width 9 height 9
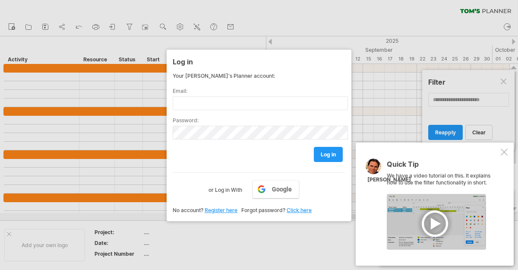
click at [113, 28] on div at bounding box center [259, 135] width 518 height 270
click at [246, 237] on div at bounding box center [259, 135] width 518 height 270
click at [3, 244] on div at bounding box center [259, 135] width 518 height 270
click at [225, 21] on div at bounding box center [259, 135] width 518 height 270
click at [204, 31] on div at bounding box center [259, 135] width 518 height 270
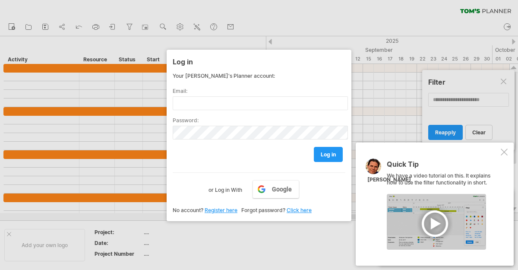
click at [511, 154] on div "Quick Tip We have a video tutorial on this. It explains how to use the filter f…" at bounding box center [435, 204] width 158 height 123
click at [505, 152] on div at bounding box center [504, 152] width 7 height 7
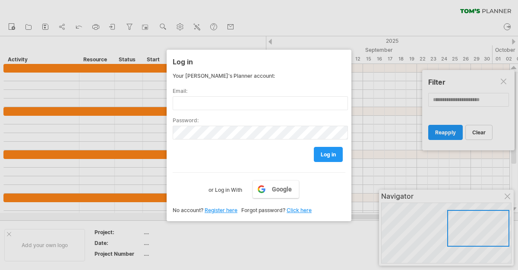
click at [506, 75] on div at bounding box center [259, 135] width 518 height 270
click at [505, 82] on div at bounding box center [259, 135] width 518 height 270
click at [279, 233] on div at bounding box center [259, 135] width 518 height 270
click at [325, 159] on link "log in" at bounding box center [328, 154] width 29 height 15
click at [190, 80] on div "Your [PERSON_NAME]'s Planner account: Email: Password: log in Google or Log in …" at bounding box center [259, 134] width 173 height 122
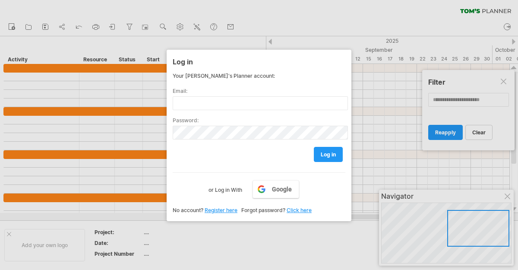
click at [300, 209] on link "Click here" at bounding box center [299, 210] width 25 height 6
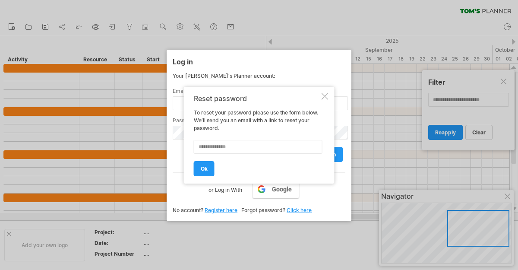
click at [319, 94] on div "Reset password To reset your password please use the form below. We’ll send you…" at bounding box center [259, 135] width 151 height 97
click at [324, 94] on div at bounding box center [325, 96] width 7 height 7
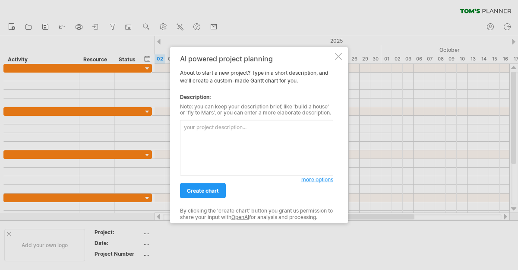
paste textarea "We kick-off oracle discussion with Oracle Partner on [DATE]. As per our salesfo…"
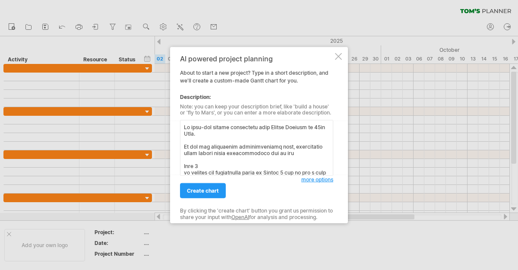
scroll to position [218, 0]
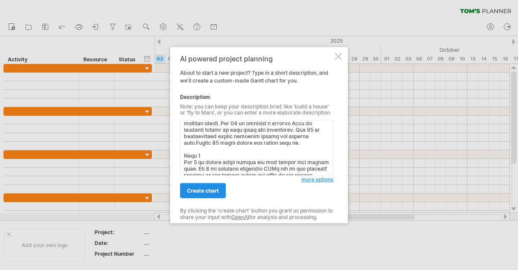
type textarea "We kick-off oracle discussion with Oracle Partner on [DATE]. As per our salesfo…"
click at [208, 197] on link "create chart" at bounding box center [203, 190] width 46 height 15
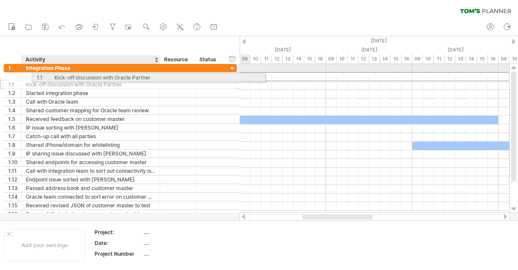
drag, startPoint x: 5, startPoint y: 75, endPoint x: 33, endPoint y: 76, distance: 28.5
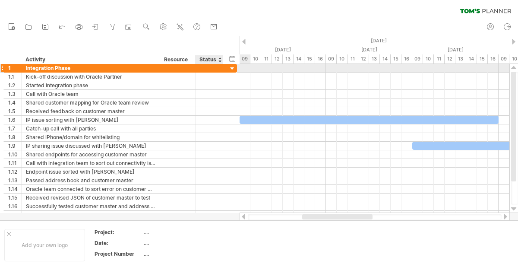
click at [235, 71] on div at bounding box center [232, 69] width 8 height 8
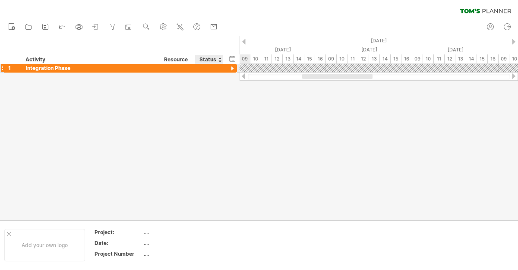
click at [235, 72] on div at bounding box center [232, 69] width 8 height 8
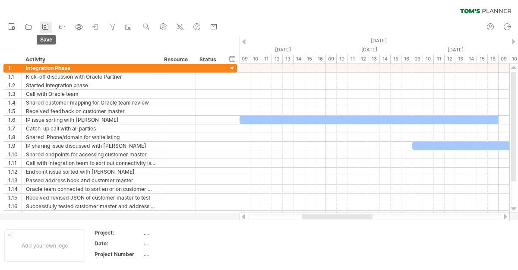
click at [47, 26] on icon at bounding box center [45, 26] width 9 height 9
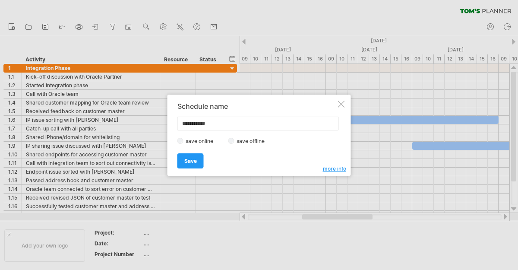
click at [219, 129] on input "**********" at bounding box center [259, 124] width 162 height 14
click at [190, 164] on link "Save" at bounding box center [191, 160] width 26 height 15
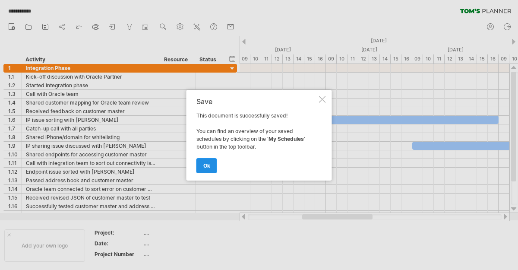
click at [212, 165] on link "ok" at bounding box center [207, 165] width 21 height 15
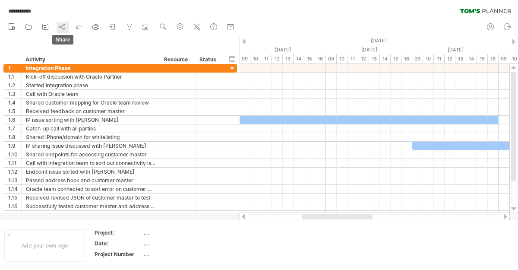
click at [64, 28] on circle at bounding box center [64, 29] width 2 height 2
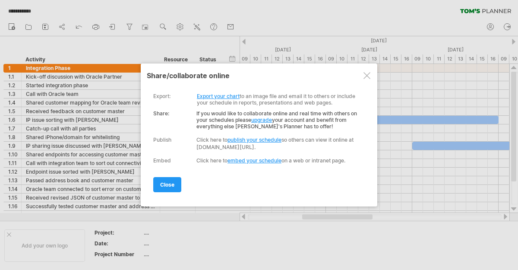
click at [222, 96] on link "Export your chart" at bounding box center [218, 96] width 43 height 6
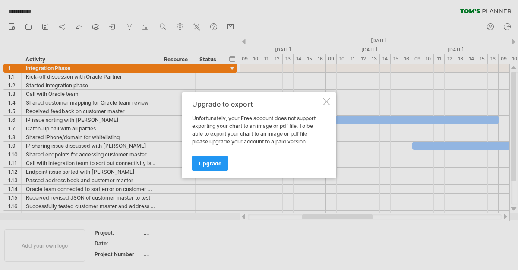
click at [326, 103] on div at bounding box center [327, 101] width 7 height 7
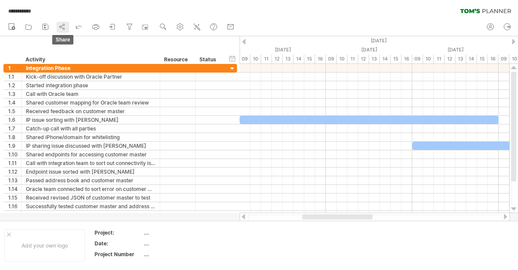
click at [61, 23] on icon at bounding box center [62, 26] width 9 height 9
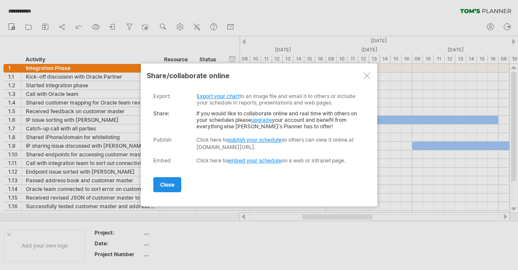
click at [177, 188] on link "close" at bounding box center [167, 184] width 28 height 15
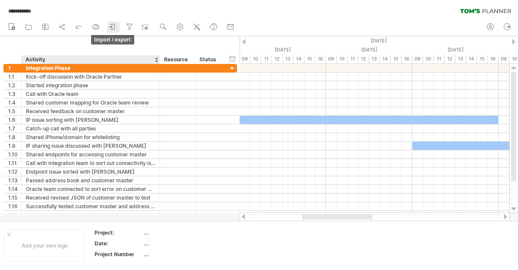
click at [110, 31] on div at bounding box center [112, 27] width 9 height 9
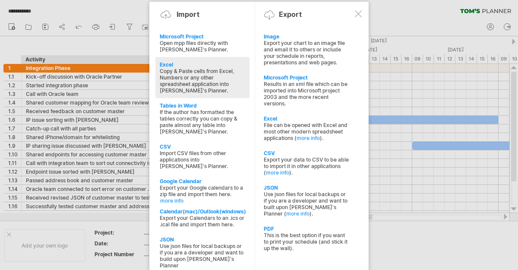
click at [167, 59] on div "Excel Copy & Paste cells from Excel, Numbers or any other spreadsheet applicati…" at bounding box center [202, 77] width 94 height 41
type textarea "**********"
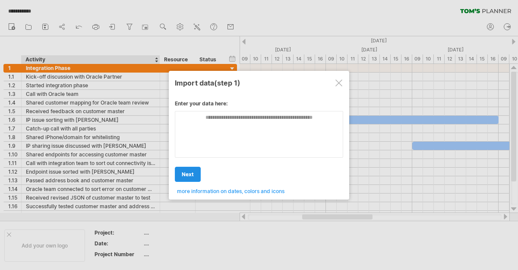
click at [190, 172] on span "next" at bounding box center [188, 174] width 12 height 6
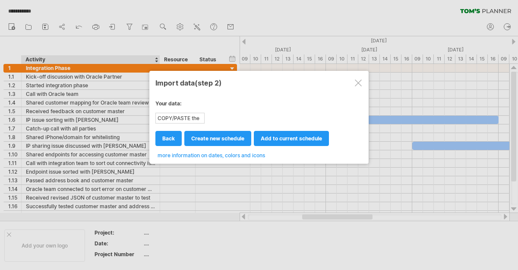
drag, startPoint x: 213, startPoint y: 139, endPoint x: 244, endPoint y: 112, distance: 41.0
click at [244, 112] on div "Enter your data here: Your data: COPY/PASTE the content of your spreadsheet HER…" at bounding box center [258, 126] width 207 height 65
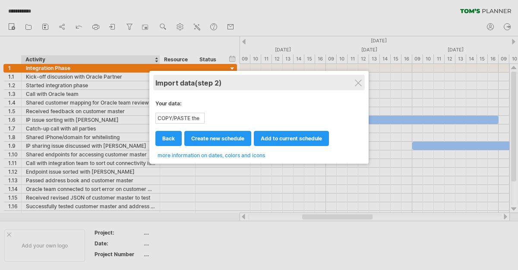
drag, startPoint x: 269, startPoint y: 135, endPoint x: 351, endPoint y: 76, distance: 101.8
click at [351, 76] on div "Import data (step 2) Enter your data here: Your data: COPY/PASTE the content of…" at bounding box center [258, 117] width 219 height 93
click at [356, 86] on div "Import data (step 2)" at bounding box center [258, 83] width 207 height 16
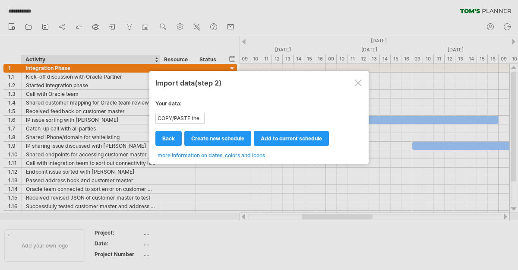
click at [359, 85] on div at bounding box center [358, 82] width 7 height 7
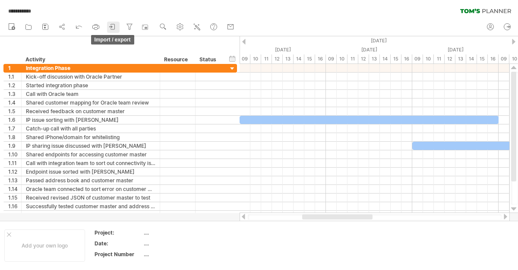
click at [111, 26] on icon at bounding box center [112, 26] width 9 height 9
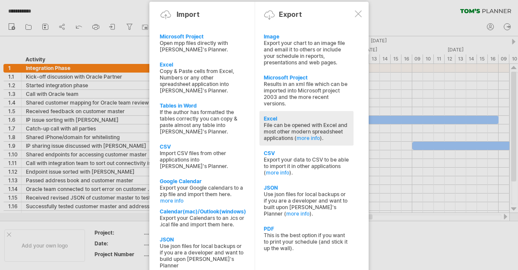
click at [286, 118] on div "Excel" at bounding box center [307, 118] width 86 height 6
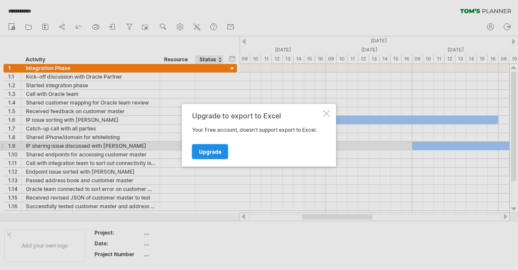
click at [221, 145] on link "Upgrade" at bounding box center [210, 151] width 36 height 15
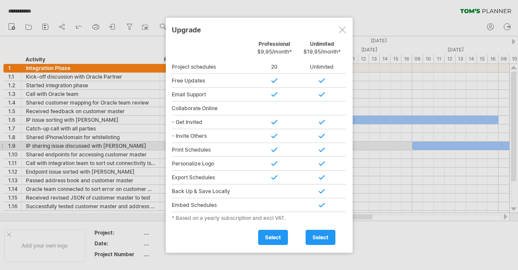
click at [343, 29] on div at bounding box center [342, 29] width 7 height 7
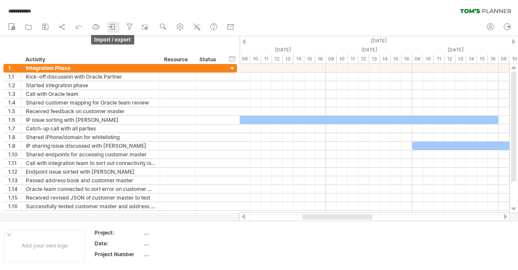
click at [117, 26] on icon at bounding box center [112, 26] width 9 height 9
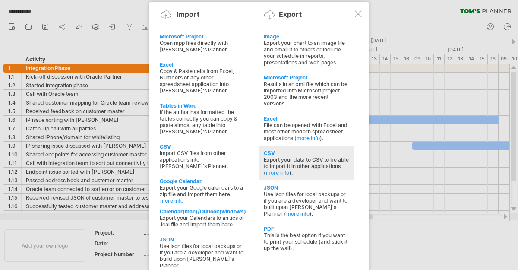
click at [280, 156] on div "Export your data to CSV to be able to import it in other applications ( more in…" at bounding box center [307, 165] width 86 height 19
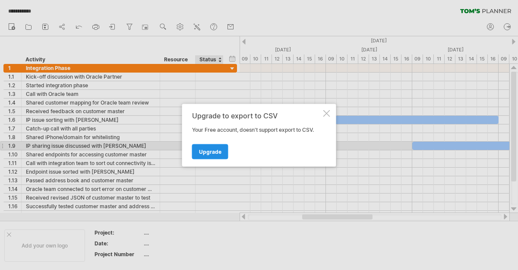
click at [219, 149] on span "Upgrade" at bounding box center [210, 151] width 22 height 6
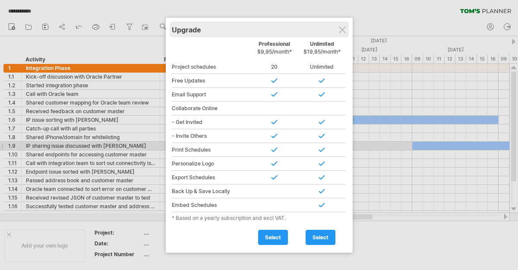
click at [345, 25] on div "Upgrade" at bounding box center [259, 30] width 175 height 16
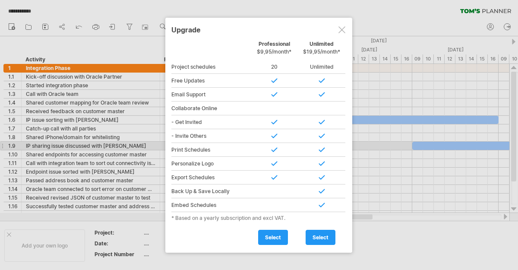
click at [130, 112] on div at bounding box center [259, 135] width 518 height 270
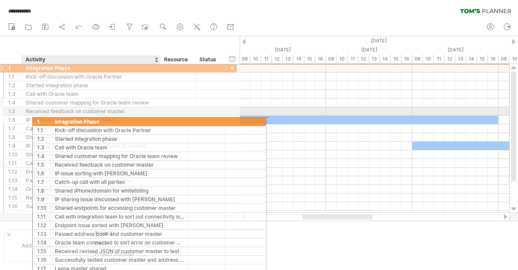
drag, startPoint x: 6, startPoint y: 68, endPoint x: 58, endPoint y: 98, distance: 60.4
click at [53, 115] on div "**********" at bounding box center [120, 141] width 234 height 156
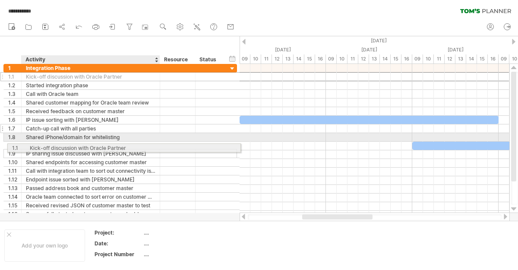
drag, startPoint x: 61, startPoint y: 74, endPoint x: 65, endPoint y: 117, distance: 42.9
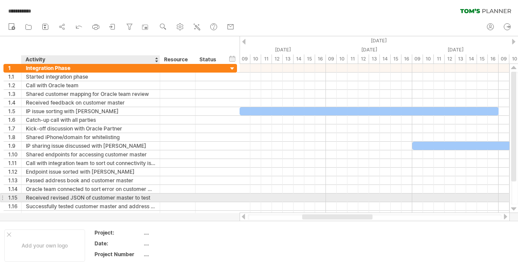
drag, startPoint x: 2, startPoint y: 59, endPoint x: 190, endPoint y: 218, distance: 246.7
click at [133, 200] on div "**********" at bounding box center [259, 135] width 518 height 270
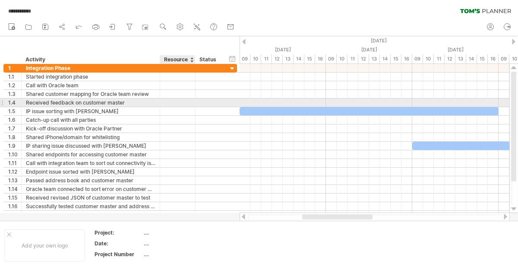
drag, startPoint x: 199, startPoint y: 218, endPoint x: 195, endPoint y: 104, distance: 113.7
click at [195, 104] on div "**********" at bounding box center [259, 135] width 518 height 270
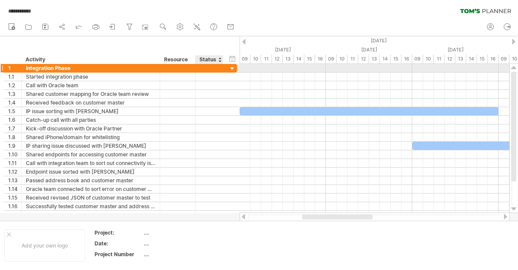
click at [230, 69] on div at bounding box center [232, 69] width 8 height 8
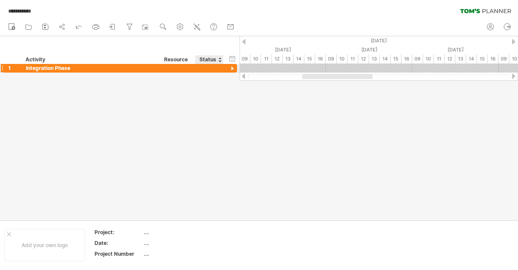
click at [230, 70] on div at bounding box center [232, 69] width 8 height 8
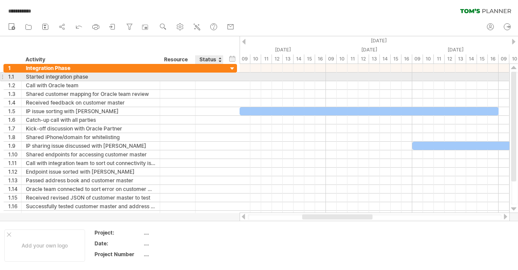
drag, startPoint x: 230, startPoint y: 70, endPoint x: 231, endPoint y: 75, distance: 5.2
click at [231, 75] on div "**********" at bounding box center [120, 141] width 234 height 155
